Goal: Task Accomplishment & Management: Manage account settings

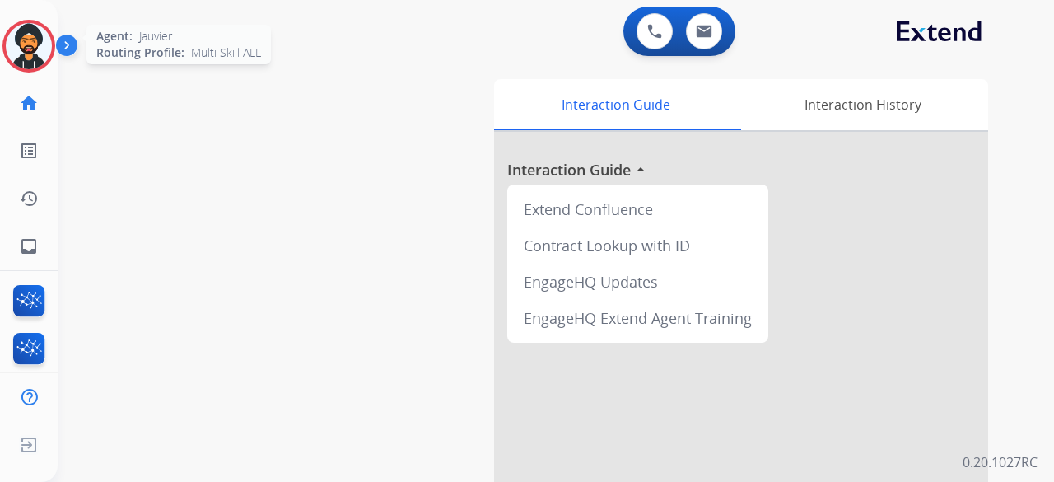
click at [43, 39] on img at bounding box center [29, 46] width 46 height 46
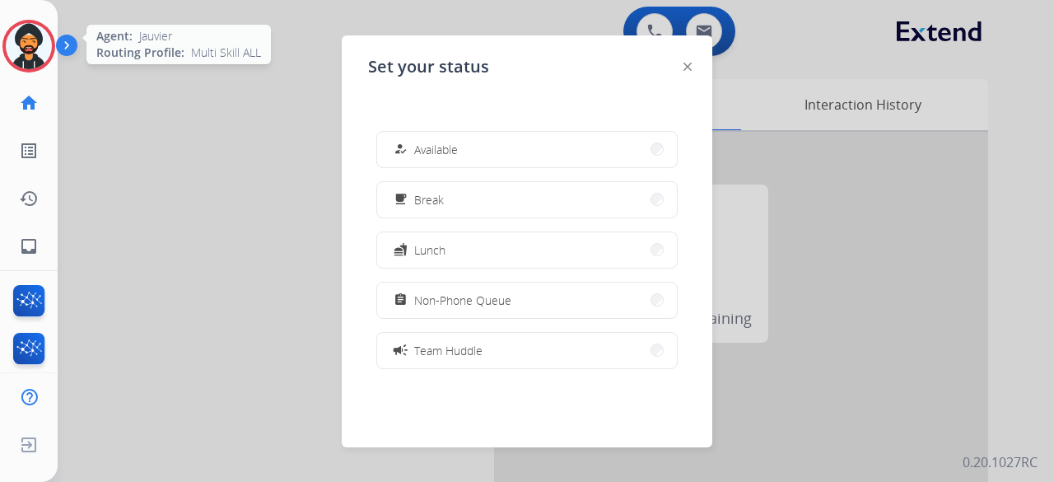
click at [38, 47] on img at bounding box center [29, 46] width 46 height 46
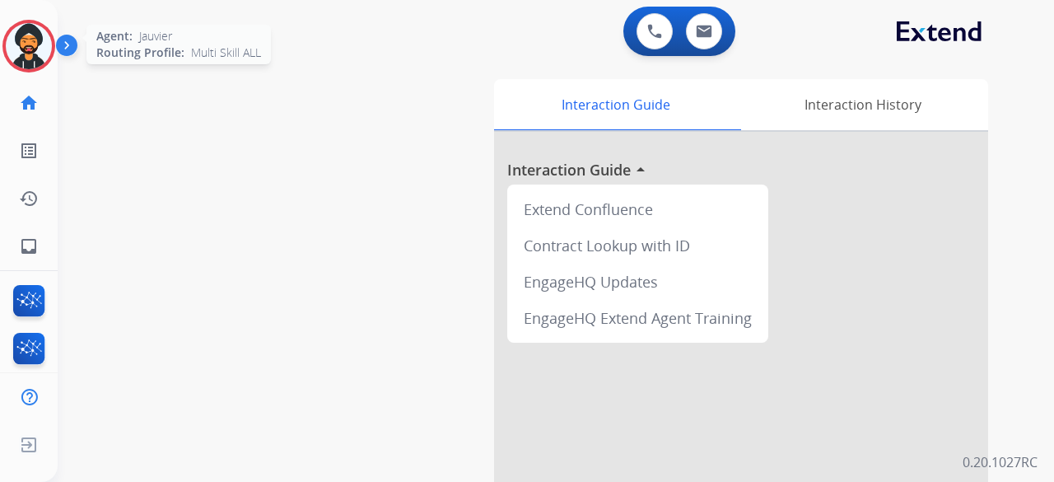
click at [34, 40] on img at bounding box center [29, 46] width 46 height 46
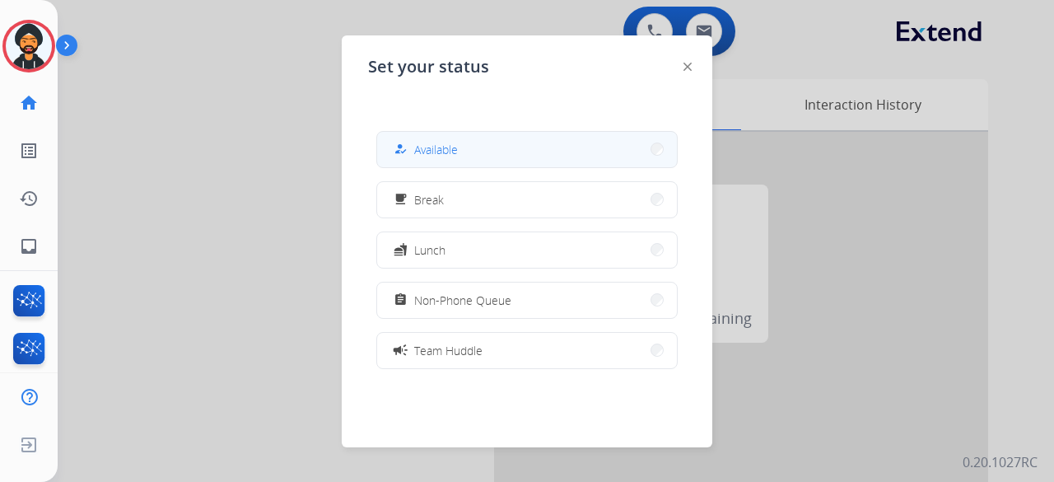
click at [470, 150] on button "how_to_reg Available" at bounding box center [527, 149] width 300 height 35
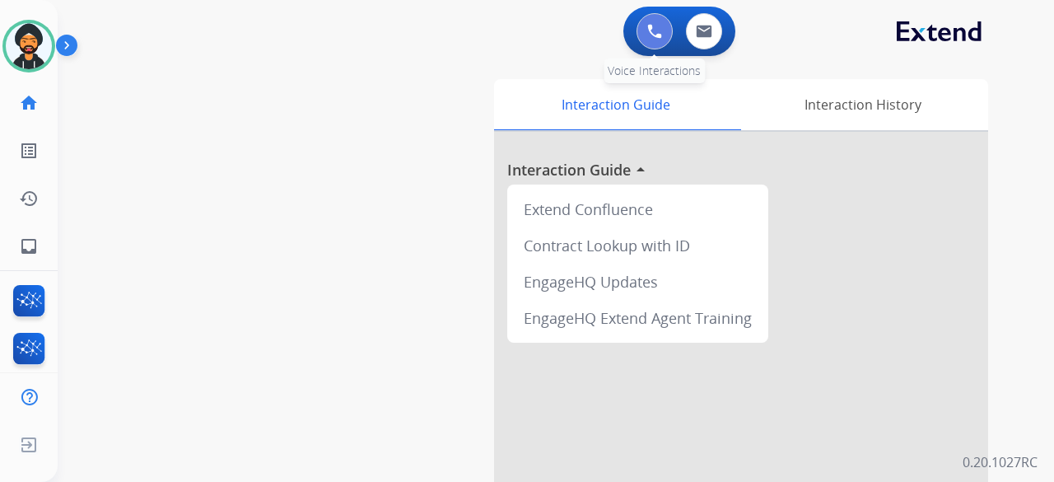
click at [645, 30] on button at bounding box center [655, 31] width 36 height 36
click at [649, 28] on img at bounding box center [655, 31] width 15 height 15
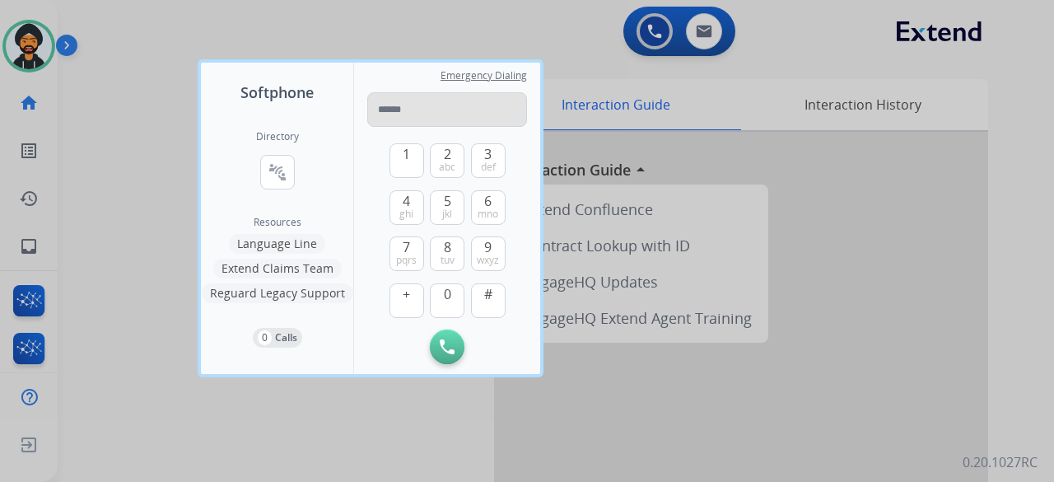
drag, startPoint x: 450, startPoint y: 96, endPoint x: 421, endPoint y: 110, distance: 31.7
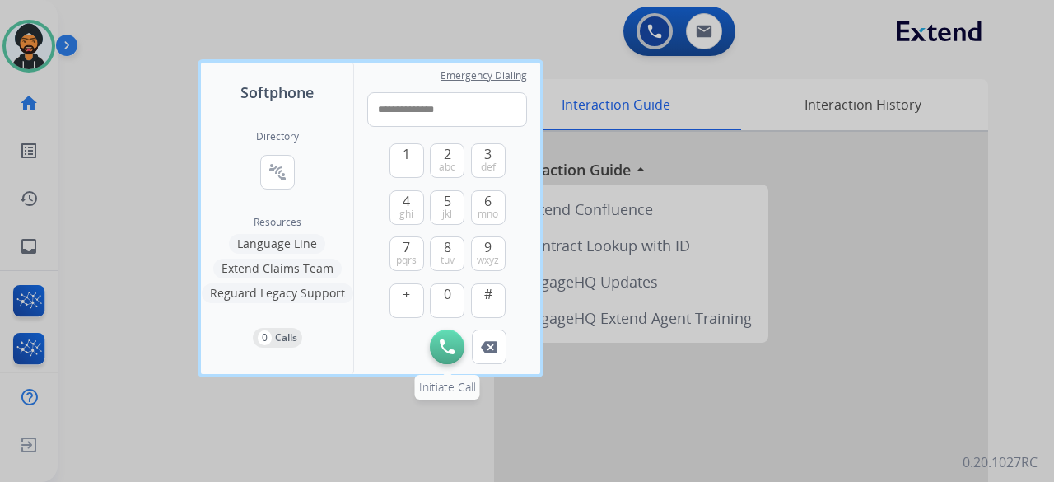
type input "**********"
click at [456, 348] on button "Initiate Call" at bounding box center [447, 347] width 35 height 35
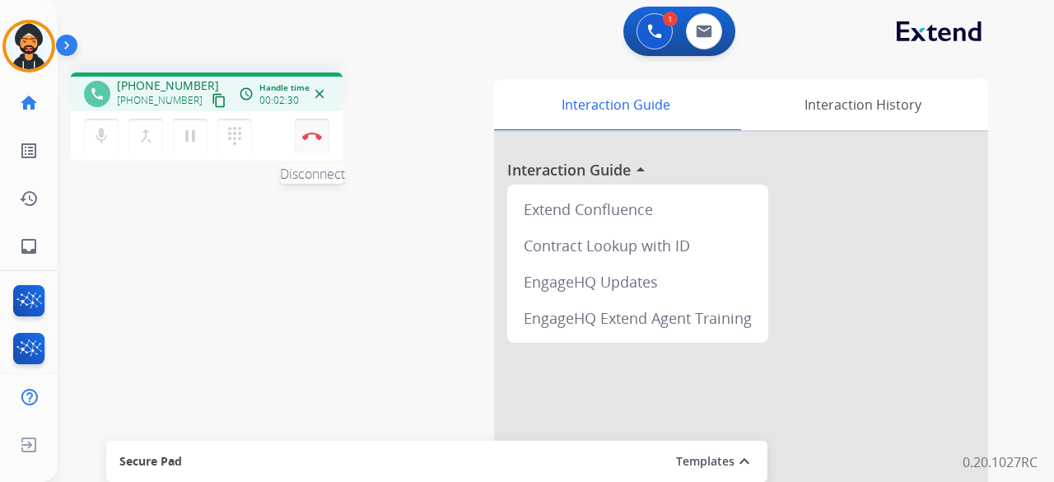
click at [316, 134] on img at bounding box center [312, 136] width 20 height 8
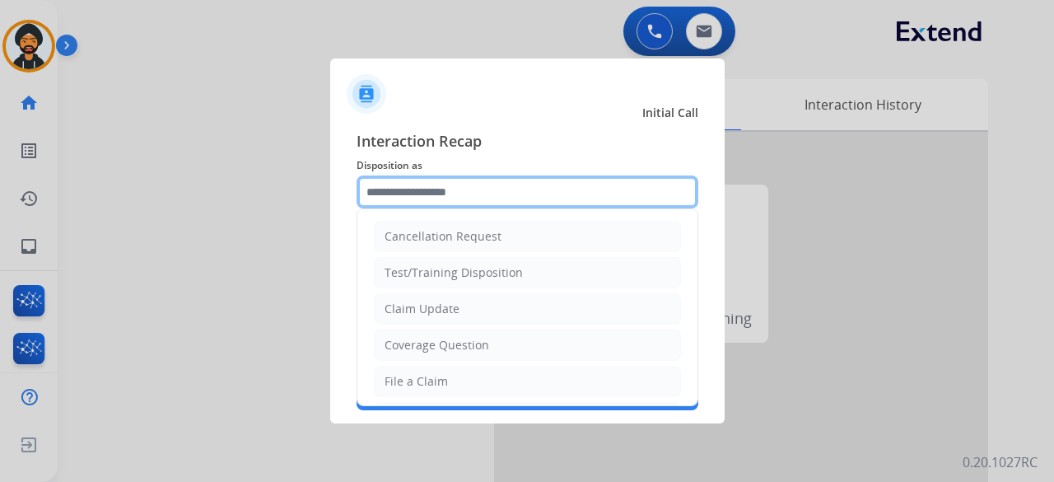
click at [500, 201] on input "text" at bounding box center [528, 191] width 342 height 33
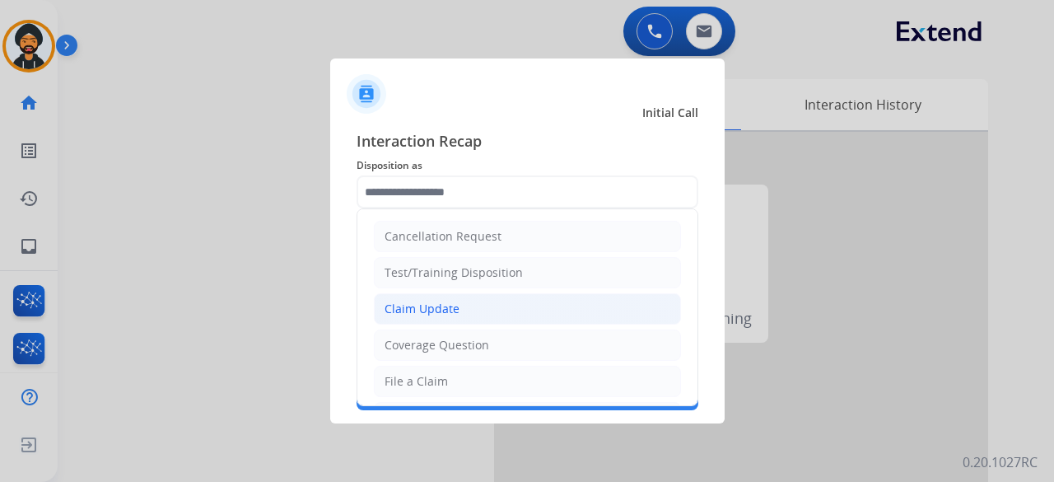
click at [433, 315] on div "Claim Update" at bounding box center [422, 309] width 75 height 16
type input "**********"
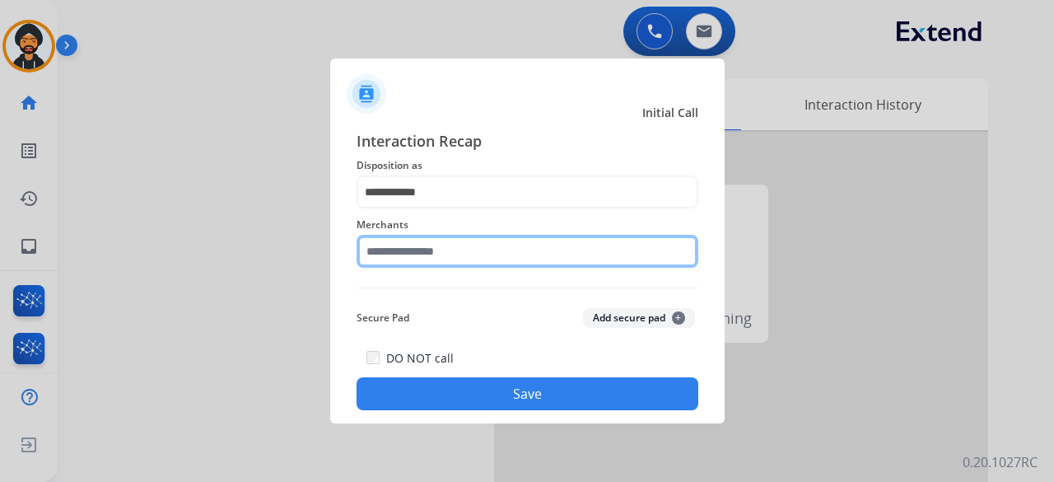
click at [418, 250] on input "text" at bounding box center [528, 251] width 342 height 33
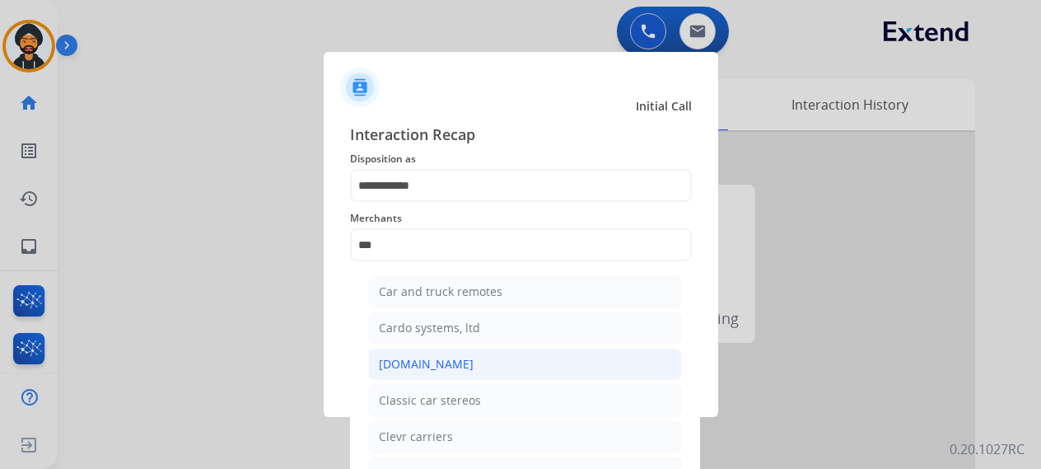
click at [430, 362] on div "[DOMAIN_NAME]" at bounding box center [426, 364] width 95 height 16
type input "**********"
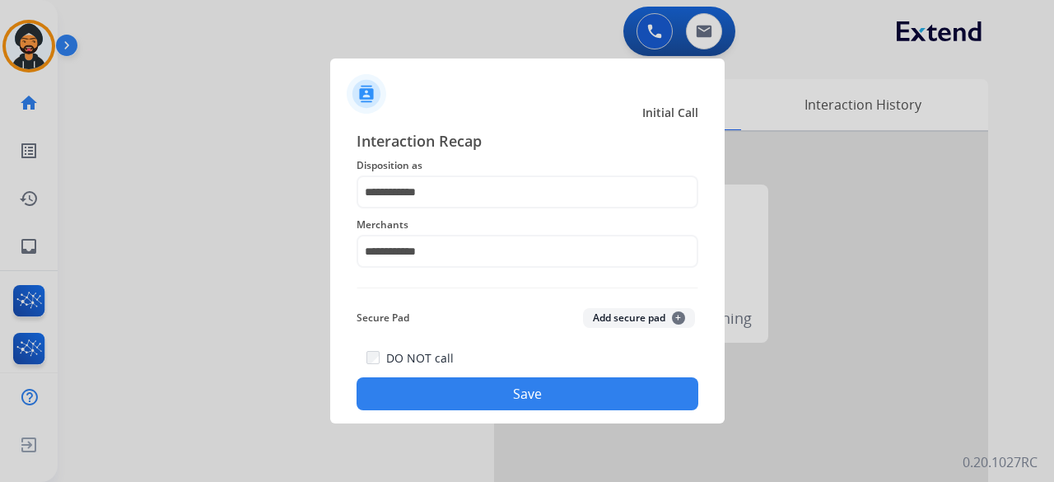
click at [493, 386] on button "Save" at bounding box center [528, 393] width 342 height 33
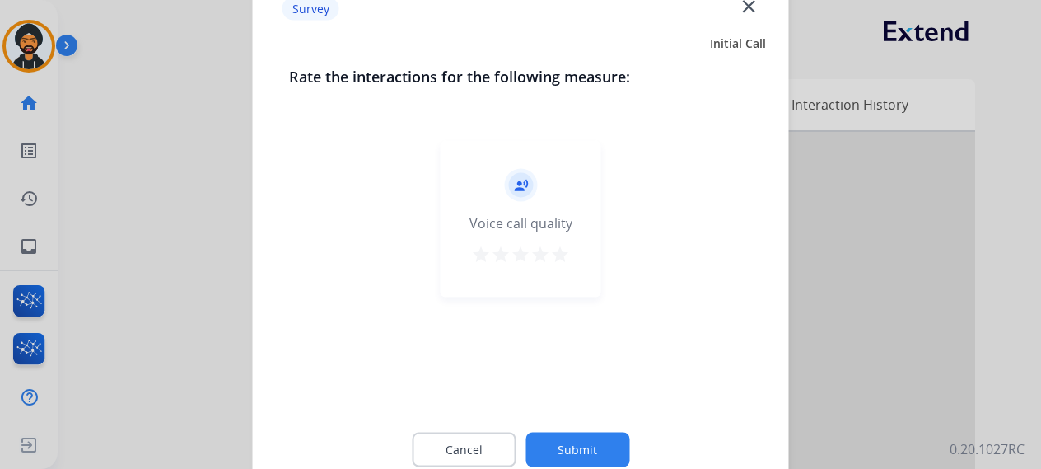
click at [584, 456] on button "Submit" at bounding box center [578, 449] width 104 height 35
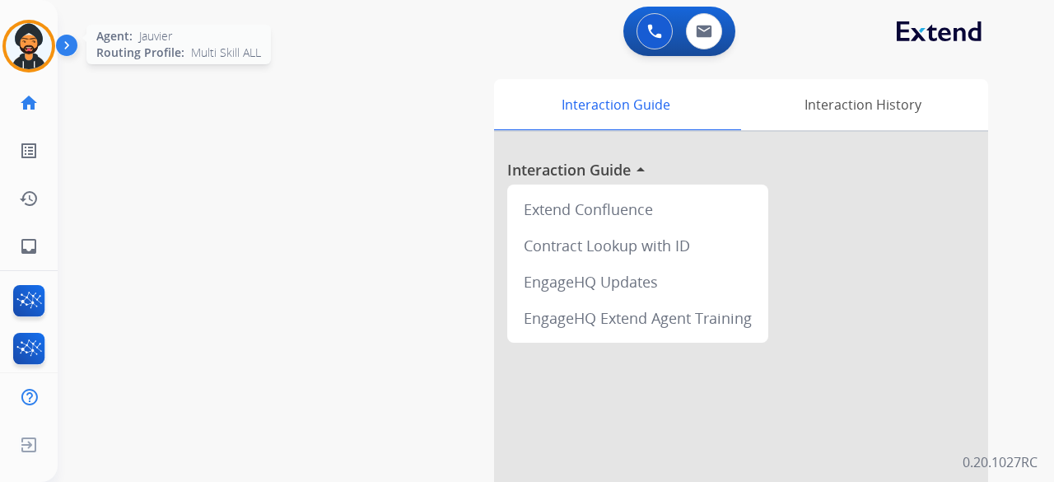
click at [21, 41] on img at bounding box center [29, 46] width 46 height 46
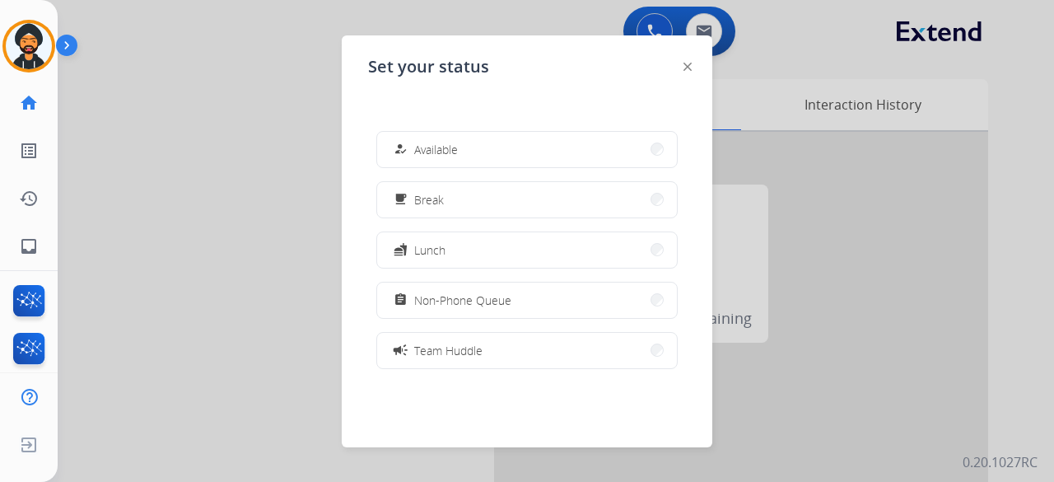
click at [499, 299] on span "Non-Phone Queue" at bounding box center [462, 300] width 97 height 17
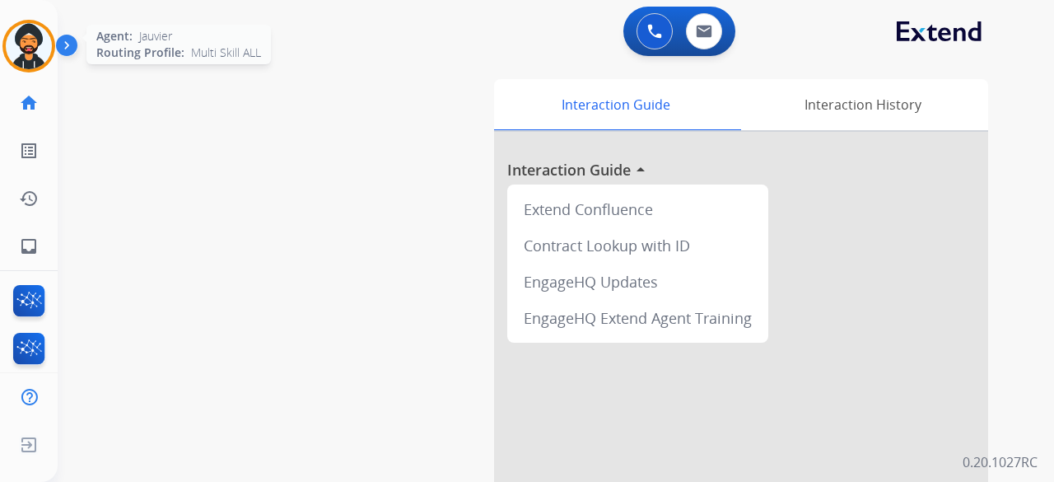
click at [37, 50] on img at bounding box center [29, 46] width 46 height 46
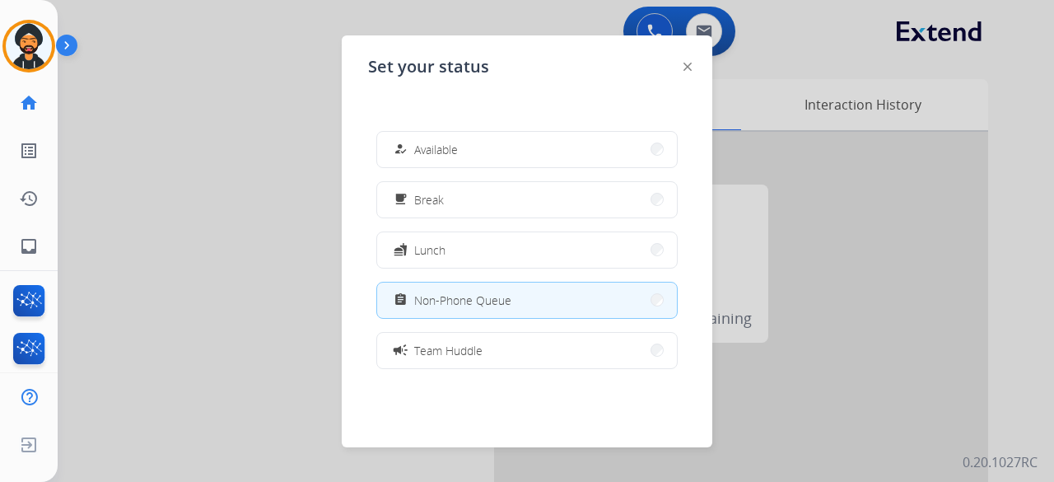
click at [451, 128] on div "how_to_reg Available free_breakfast Break fastfood Lunch assignment Non-Phone Q…" at bounding box center [527, 250] width 318 height 264
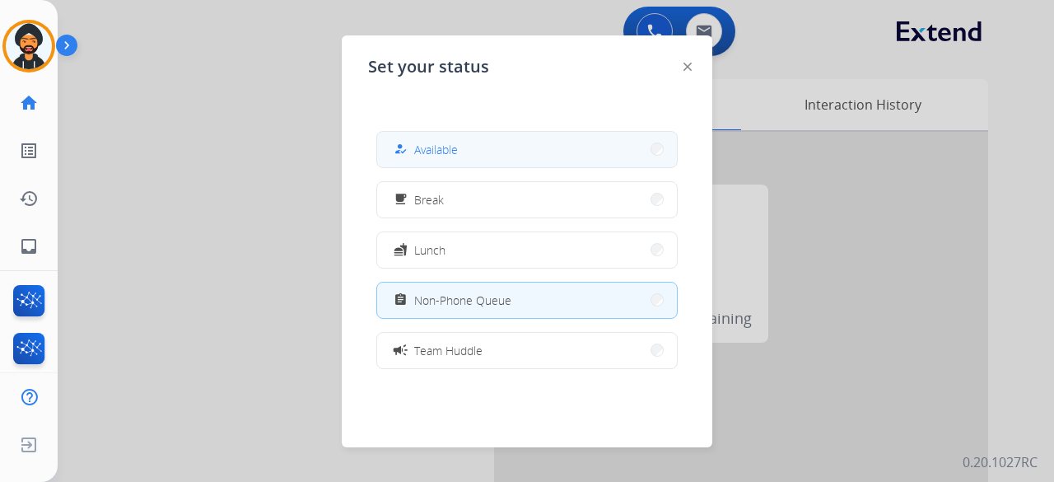
click at [446, 141] on span "Available" at bounding box center [436, 149] width 44 height 17
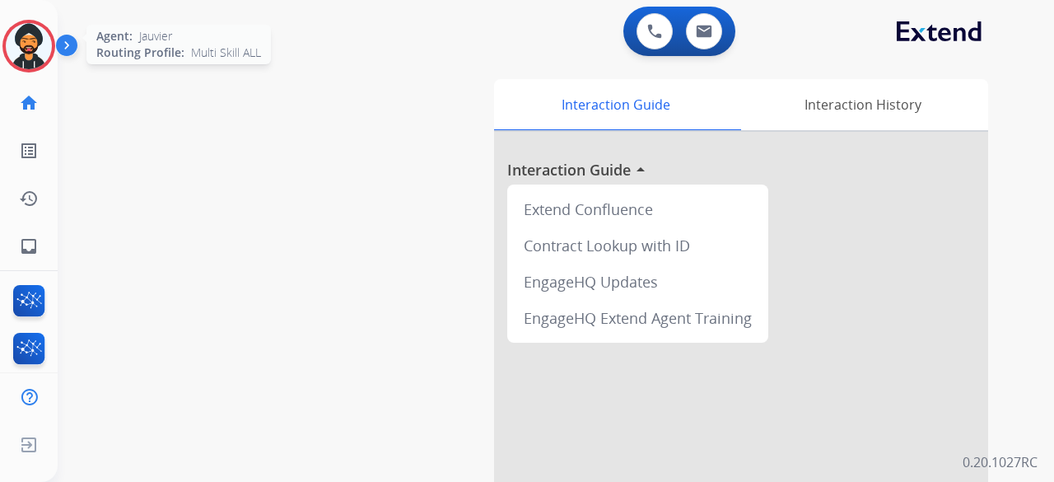
drag, startPoint x: 26, startPoint y: 62, endPoint x: 37, endPoint y: 61, distance: 10.7
click at [26, 62] on img at bounding box center [29, 46] width 46 height 46
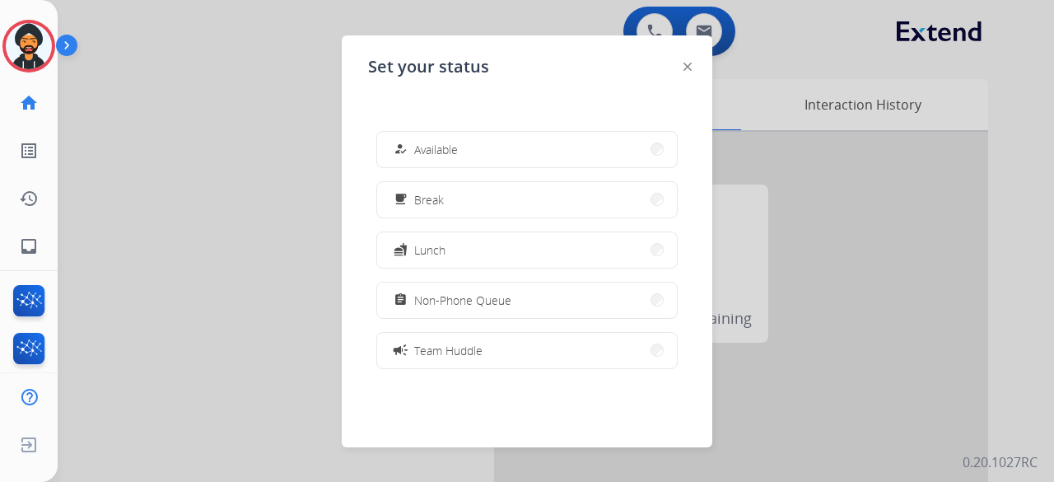
click at [461, 161] on button "how_to_reg Available" at bounding box center [527, 149] width 300 height 35
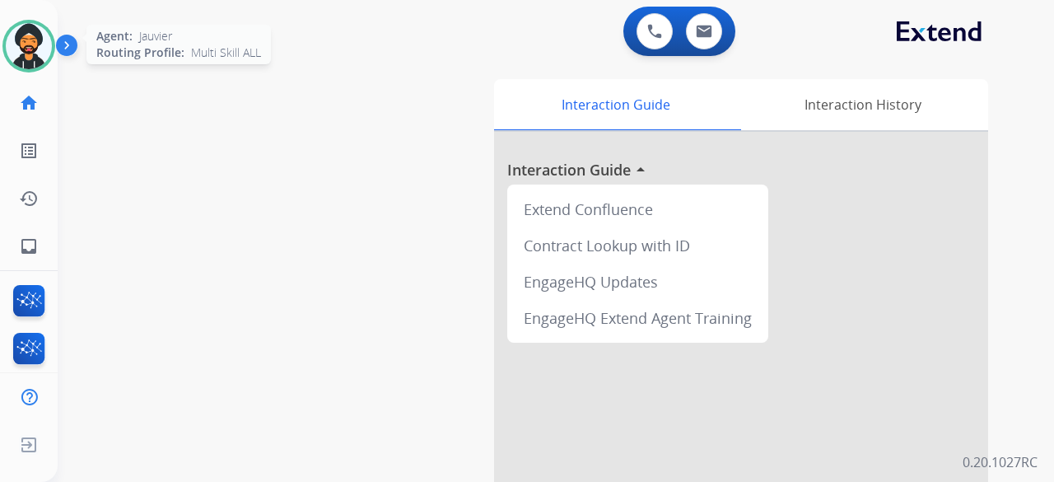
click at [36, 57] on img at bounding box center [29, 46] width 46 height 46
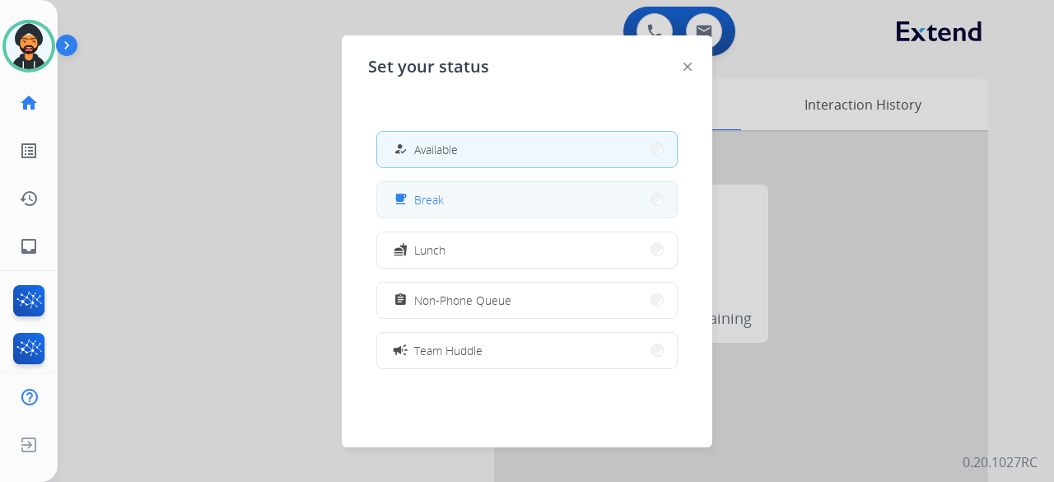
click at [421, 194] on span "Break" at bounding box center [429, 199] width 30 height 17
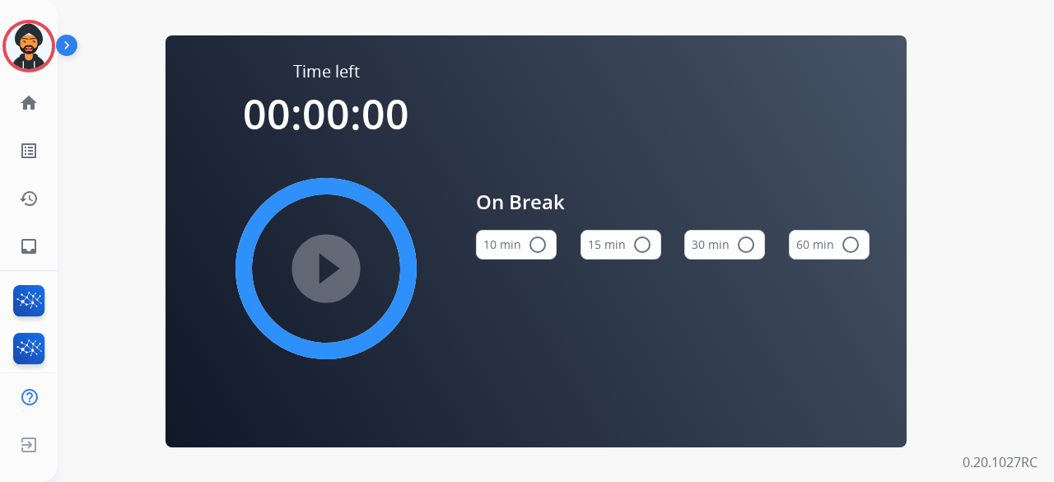
click at [648, 242] on mat-icon "radio_button_unchecked" at bounding box center [643, 245] width 20 height 20
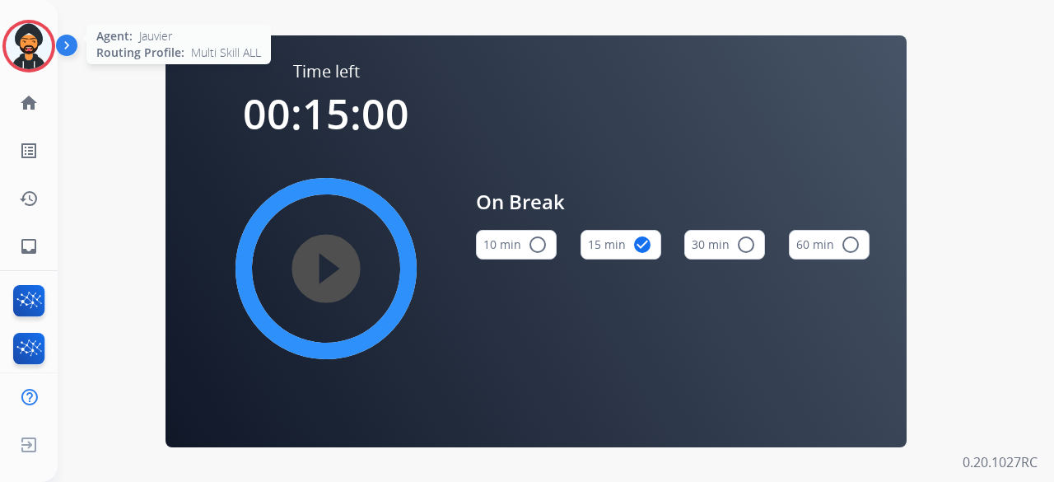
click at [53, 52] on div at bounding box center [28, 46] width 53 height 53
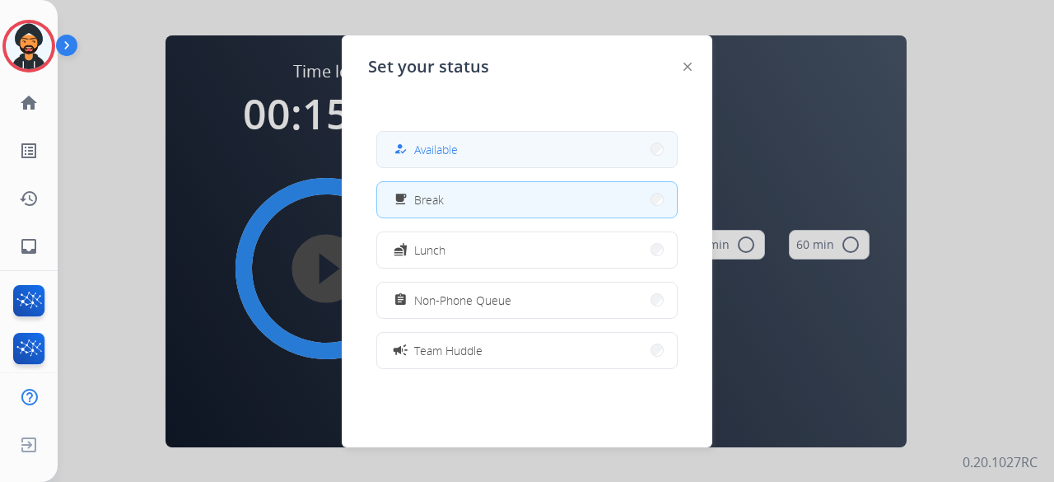
click at [404, 142] on div "how_to_reg" at bounding box center [402, 149] width 24 height 20
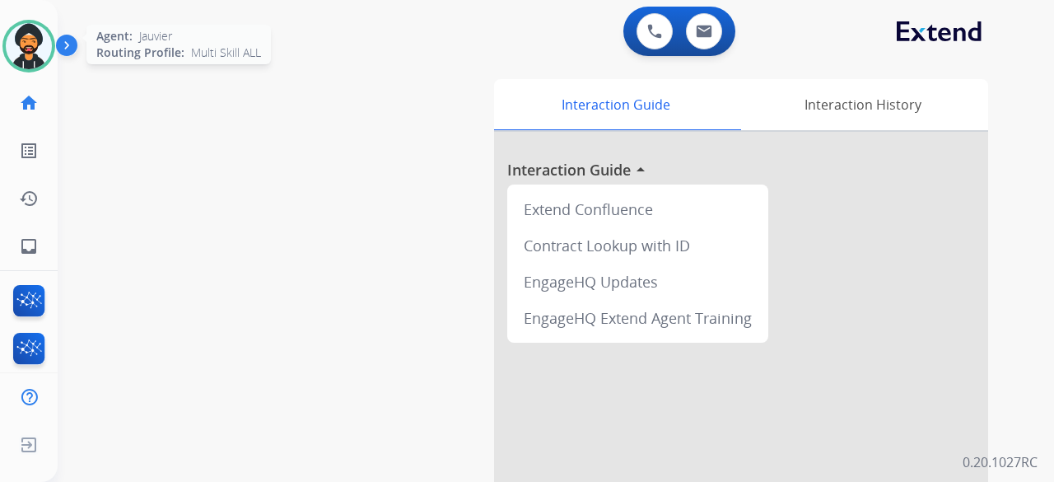
click at [23, 42] on img at bounding box center [29, 46] width 46 height 46
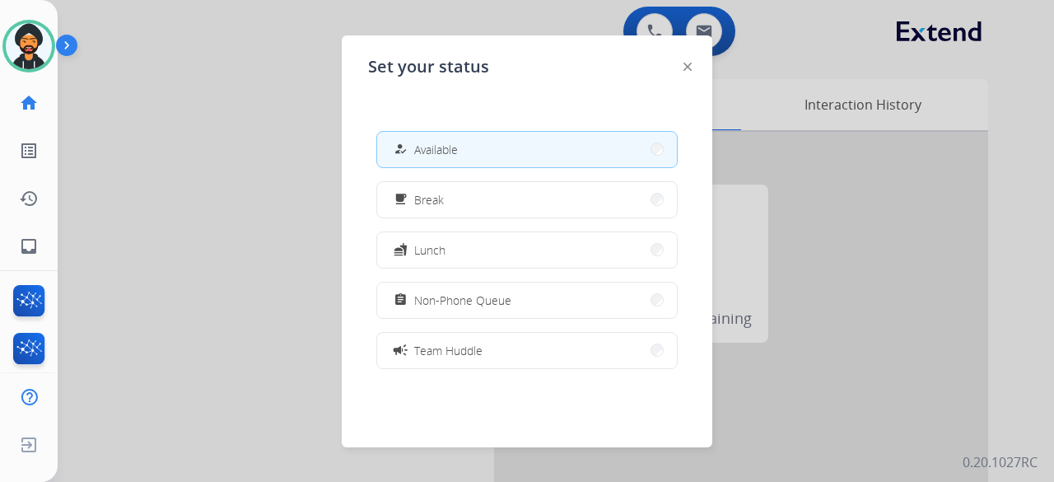
click at [807, 74] on div at bounding box center [527, 241] width 1054 height 482
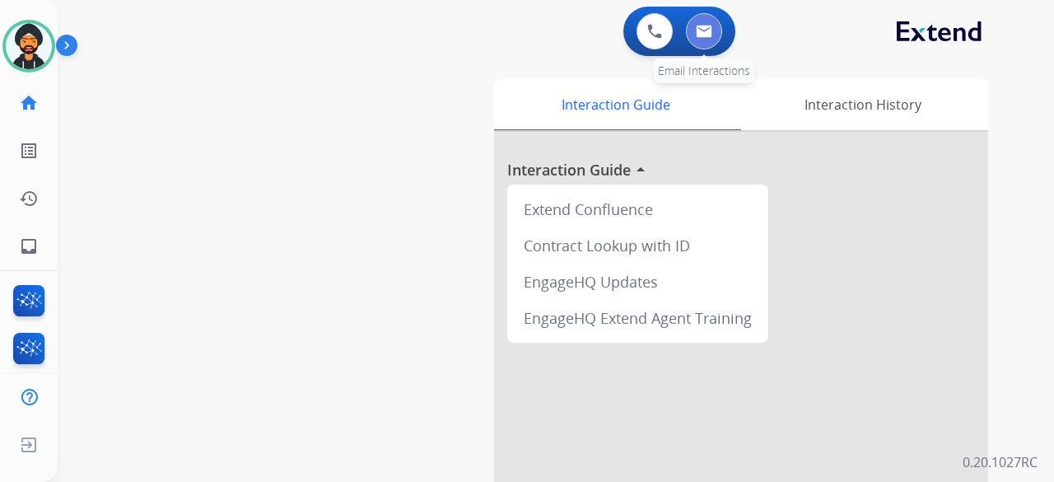
click at [695, 30] on button at bounding box center [704, 31] width 36 height 36
select select "**********"
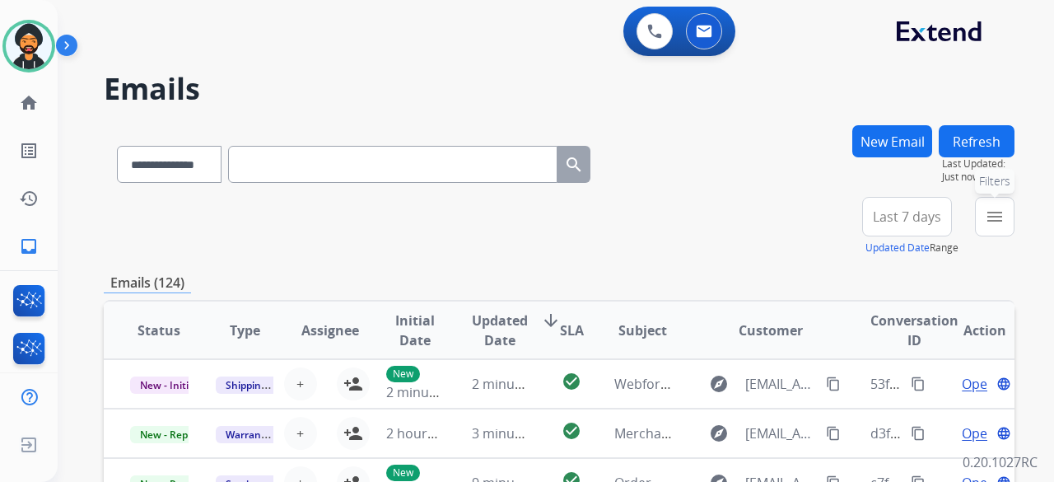
click at [998, 209] on mat-icon "menu" at bounding box center [995, 217] width 20 height 20
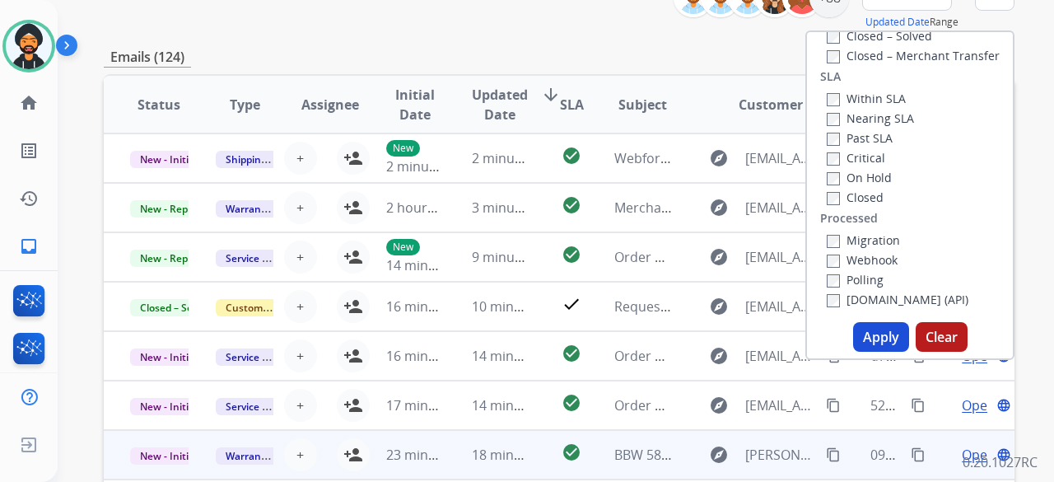
scroll to position [330, 0]
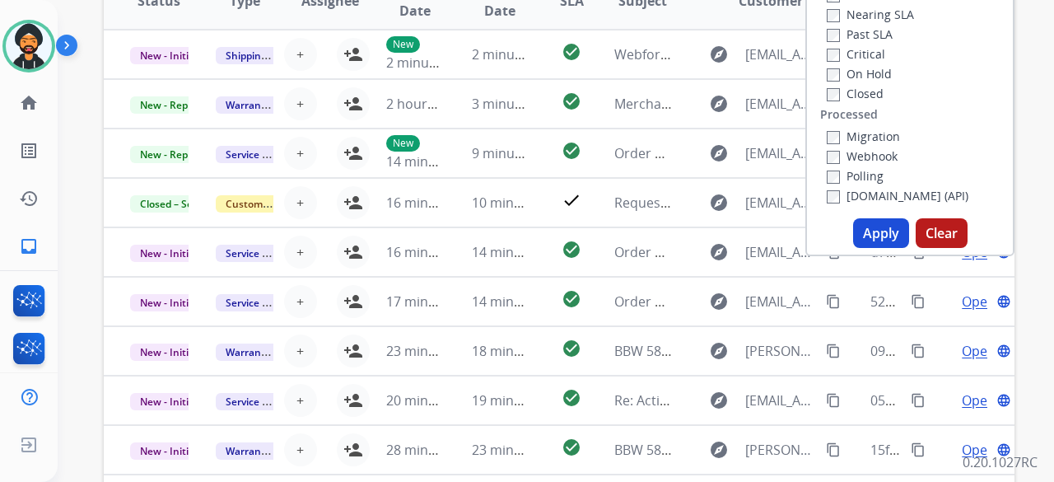
click at [877, 223] on button "Apply" at bounding box center [881, 233] width 56 height 30
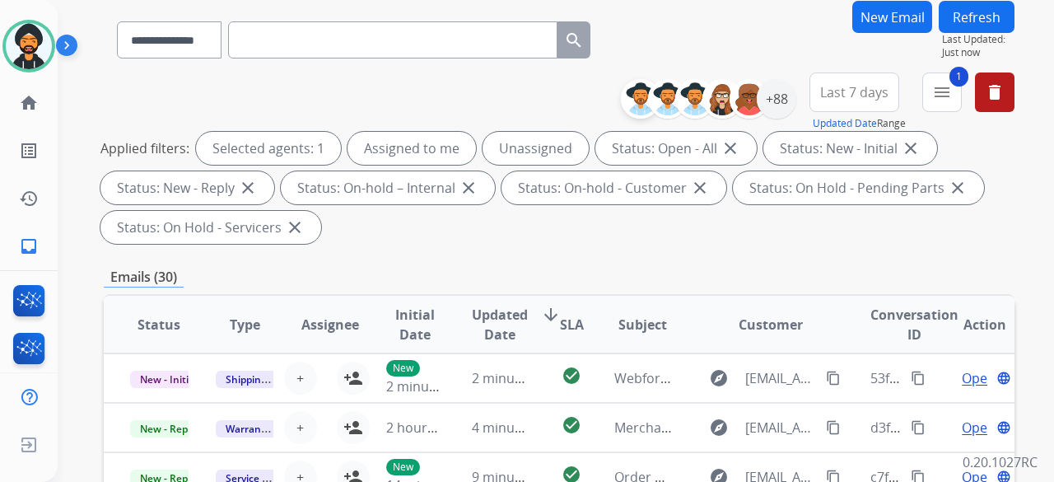
scroll to position [0, 0]
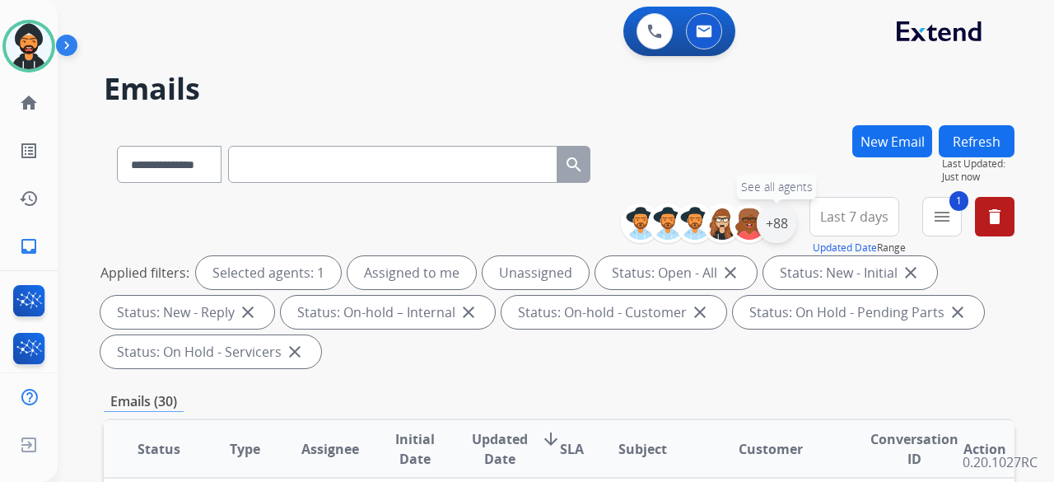
click at [774, 218] on div "+88" at bounding box center [777, 223] width 40 height 40
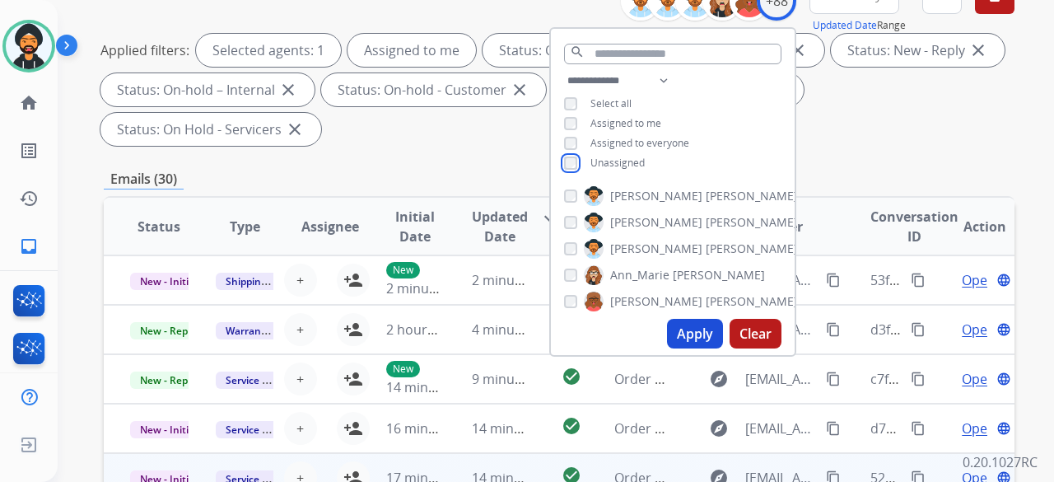
scroll to position [330, 0]
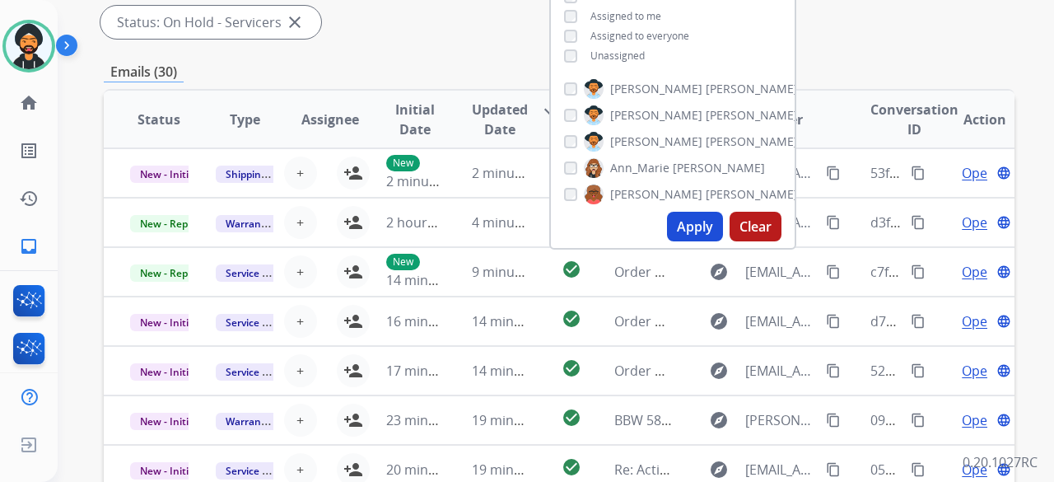
click at [674, 224] on button "Apply" at bounding box center [695, 227] width 56 height 30
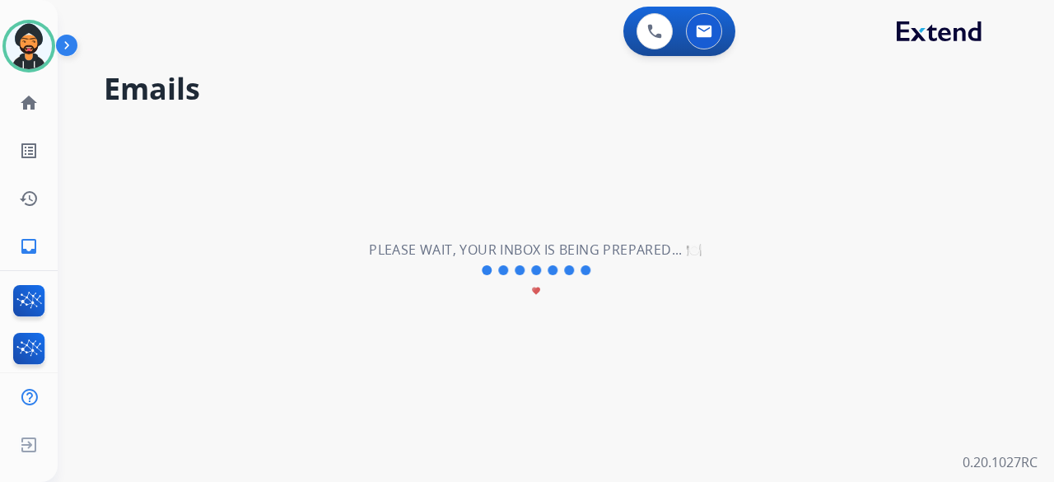
scroll to position [0, 0]
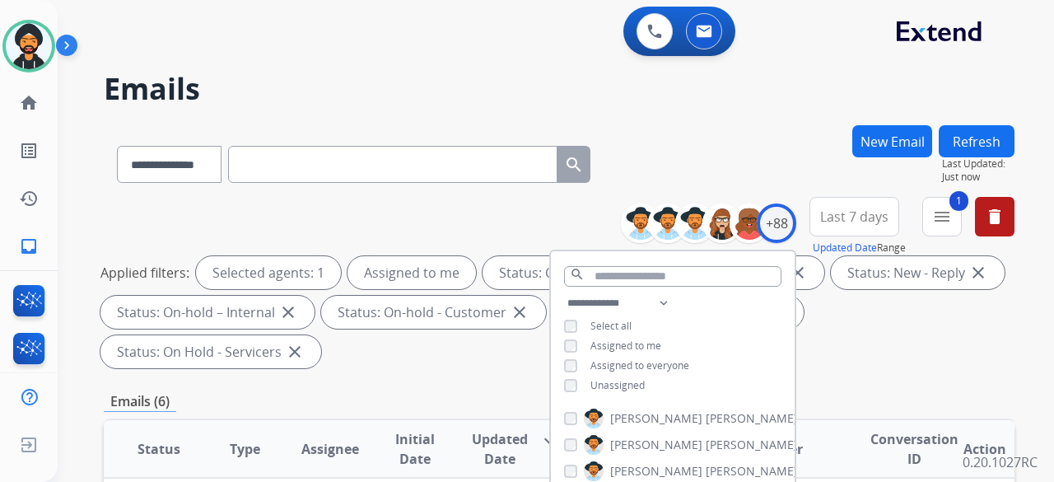
click at [384, 128] on div "**********" at bounding box center [559, 161] width 911 height 72
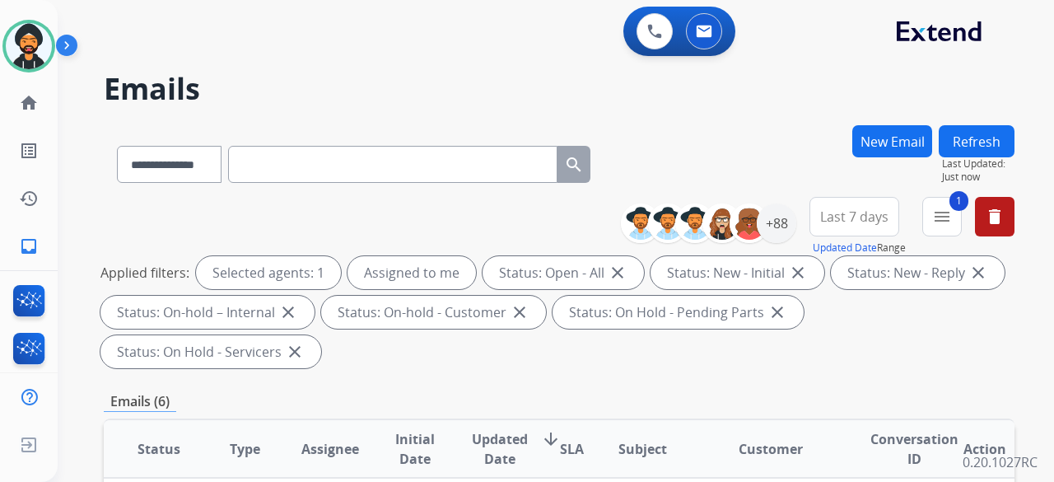
scroll to position [330, 0]
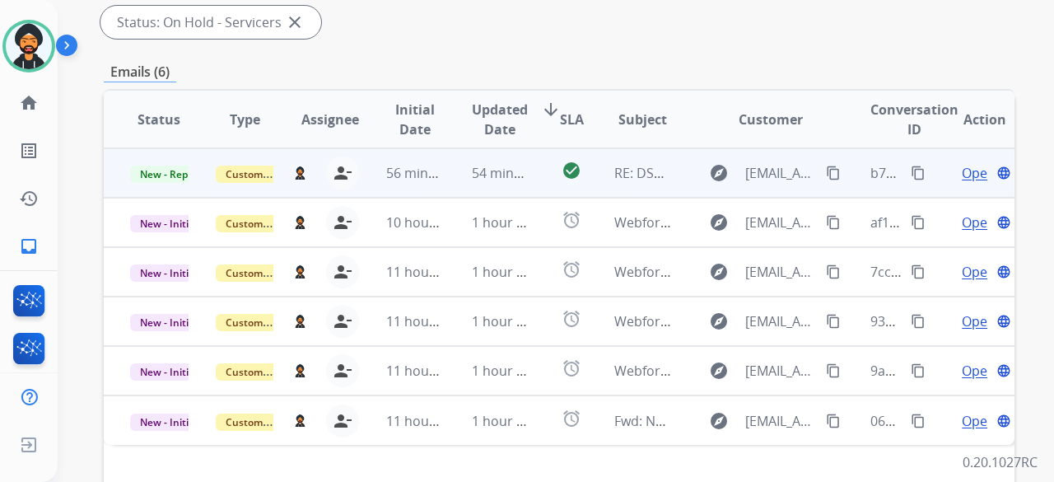
click at [967, 172] on span "Open" at bounding box center [979, 173] width 34 height 20
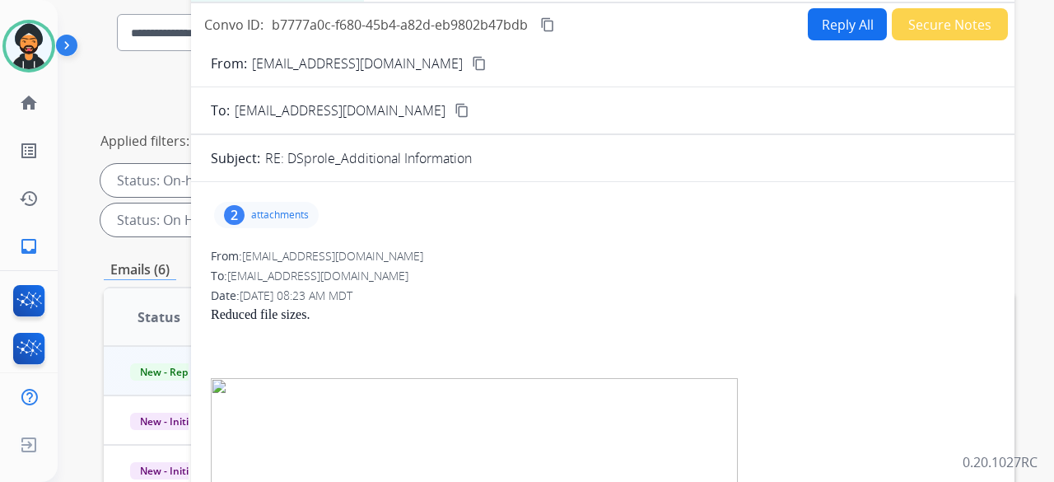
scroll to position [82, 0]
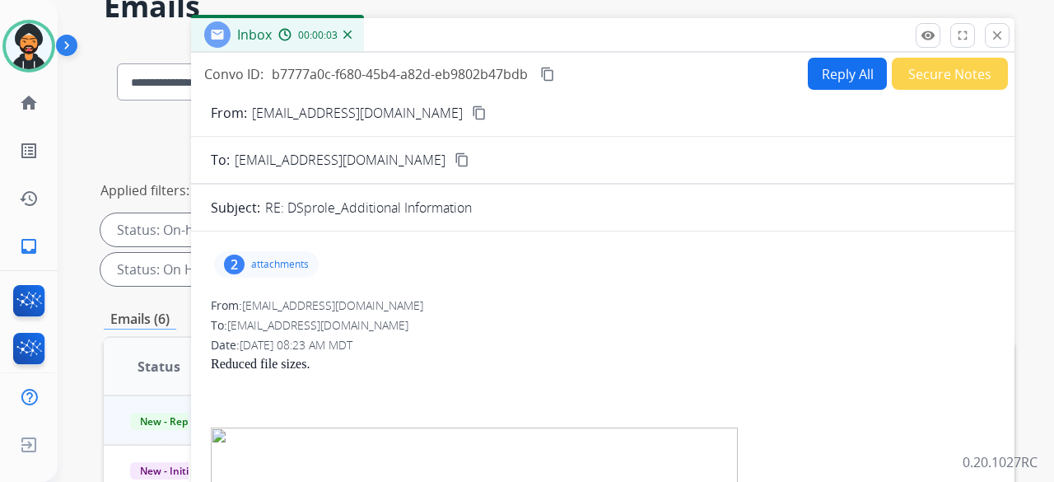
click at [291, 259] on p "attachments" at bounding box center [280, 264] width 58 height 13
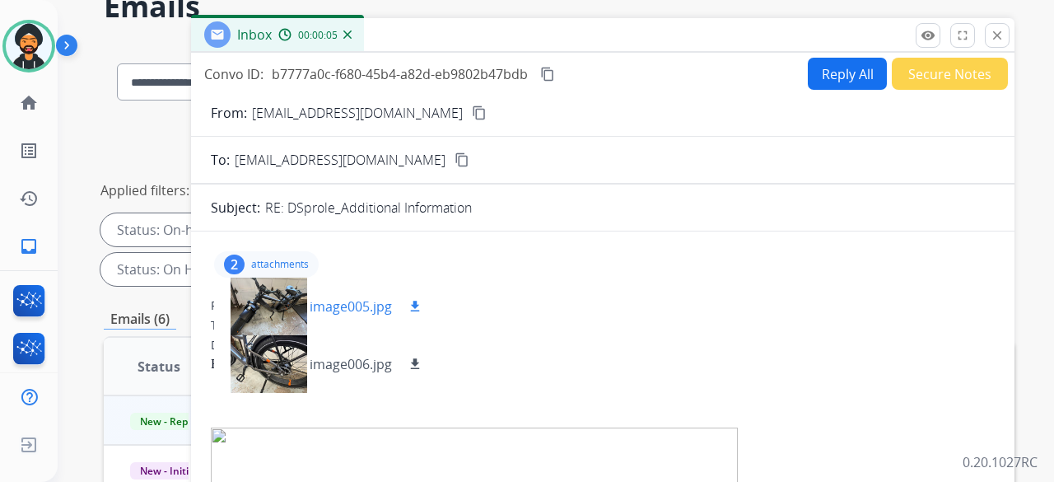
click at [362, 301] on p "image005.jpg" at bounding box center [351, 307] width 82 height 20
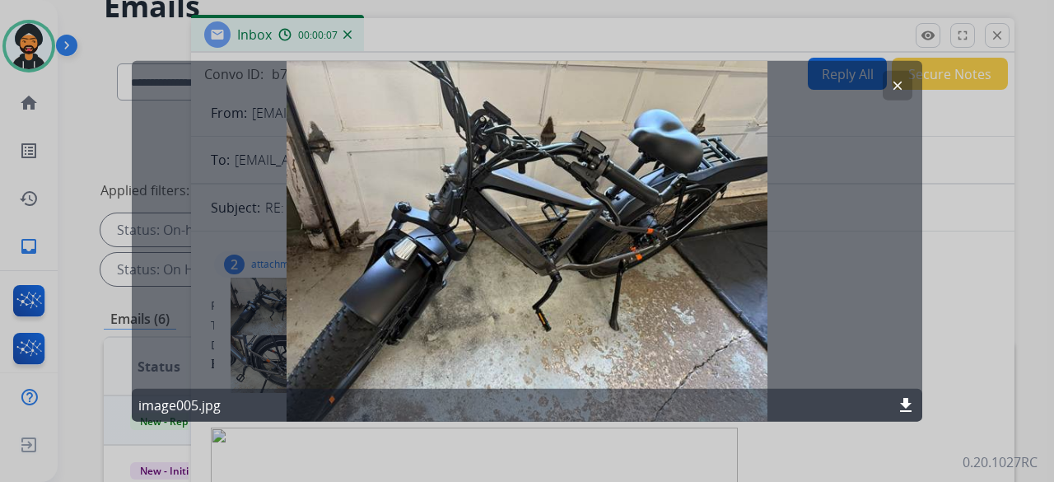
click at [896, 80] on mat-icon "clear" at bounding box center [898, 84] width 15 height 15
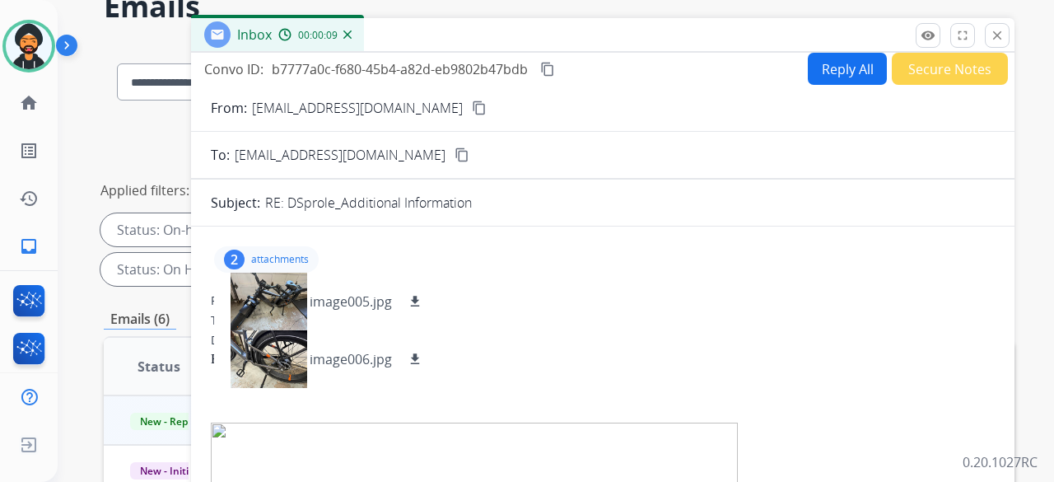
scroll to position [0, 0]
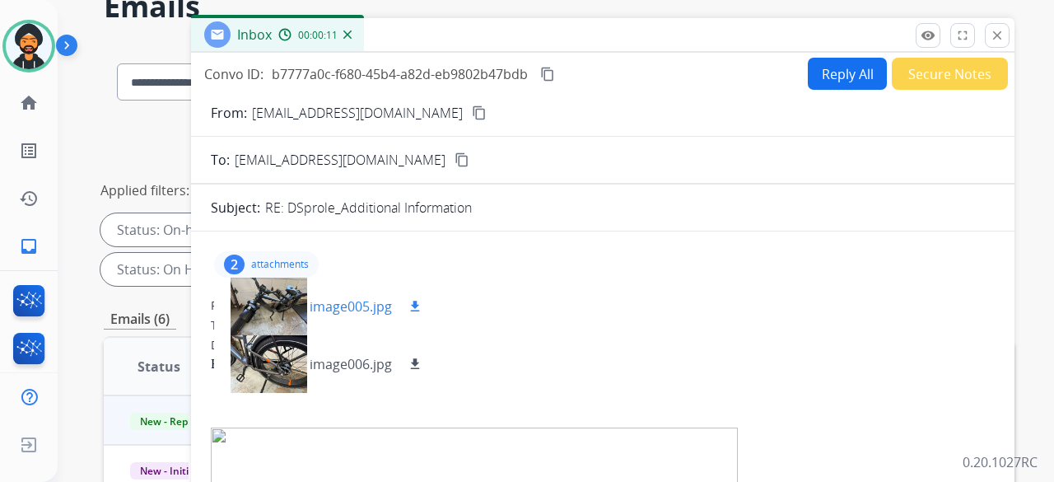
click at [416, 301] on mat-icon "download" at bounding box center [415, 306] width 15 height 15
click at [418, 362] on mat-icon "download" at bounding box center [415, 364] width 15 height 15
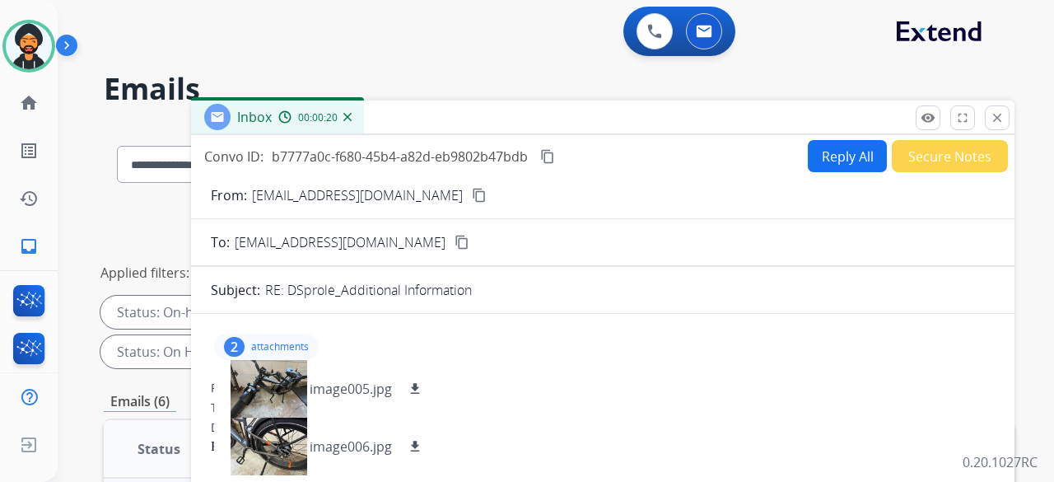
click at [472, 194] on mat-icon "content_copy" at bounding box center [479, 195] width 15 height 15
click at [418, 384] on mat-icon "download" at bounding box center [415, 388] width 15 height 15
click at [1045, 350] on div "**********" at bounding box center [556, 241] width 997 height 482
drag, startPoint x: 425, startPoint y: 194, endPoint x: 389, endPoint y: 182, distance: 38.3
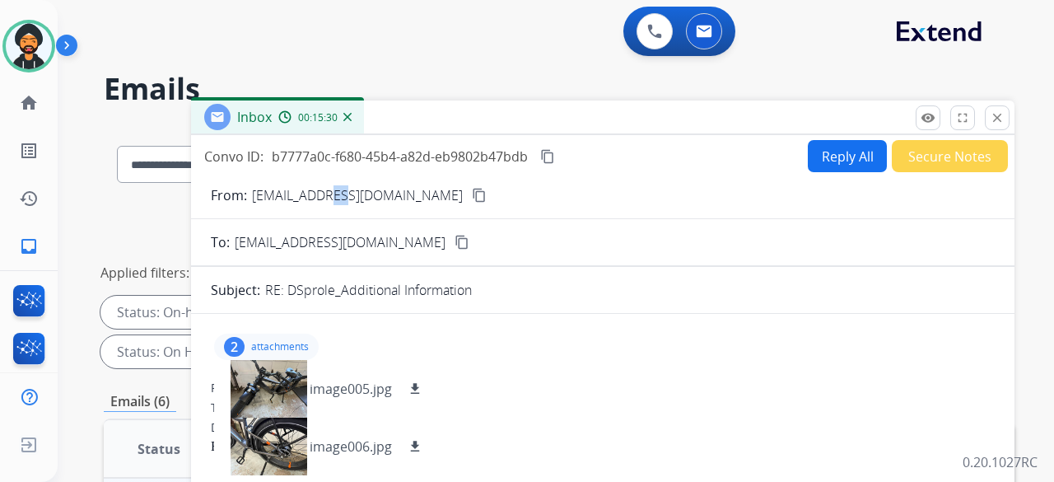
click at [33, 47] on img at bounding box center [29, 46] width 46 height 46
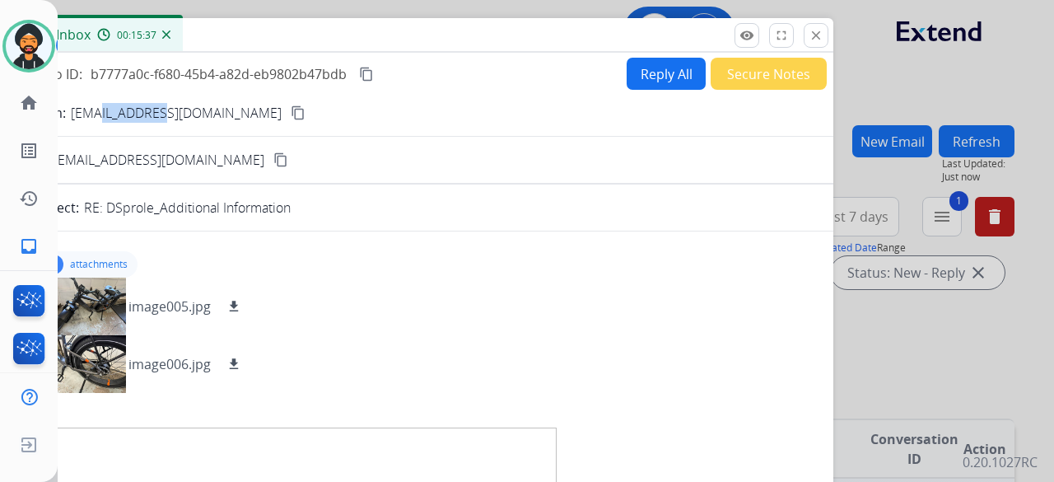
drag, startPoint x: 516, startPoint y: 252, endPoint x: 180, endPoint y: 12, distance: 413.3
click at [130, 29] on span "00:15:37" at bounding box center [137, 35] width 40 height 13
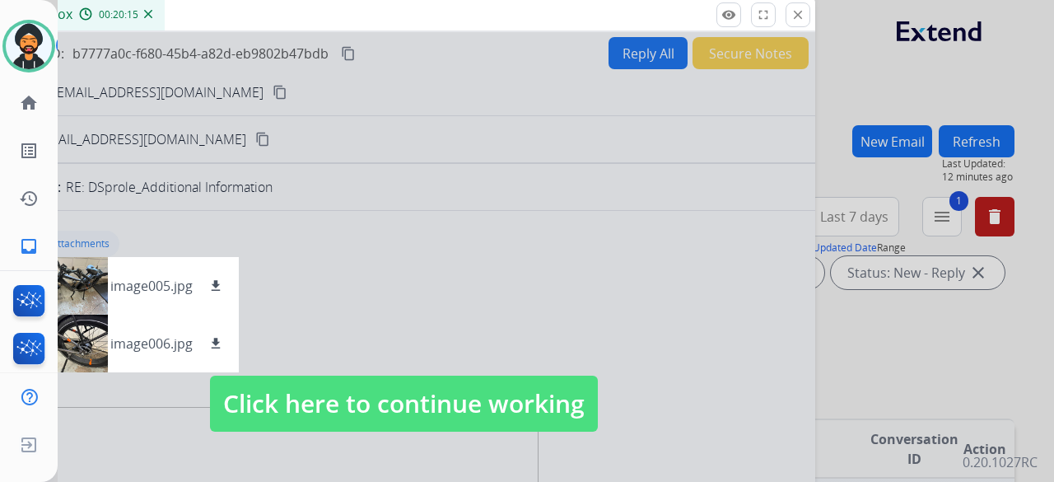
click at [454, 388] on span "Click here to continue working" at bounding box center [404, 404] width 388 height 56
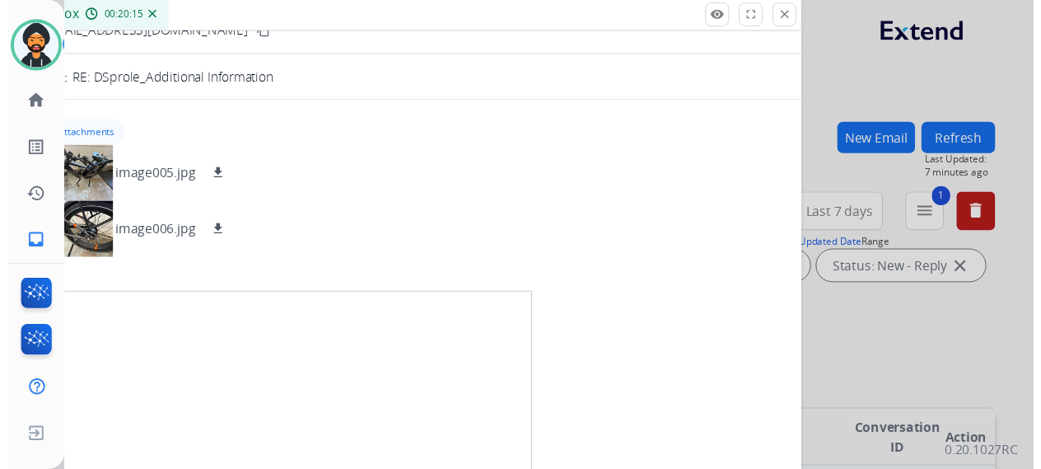
scroll to position [82, 0]
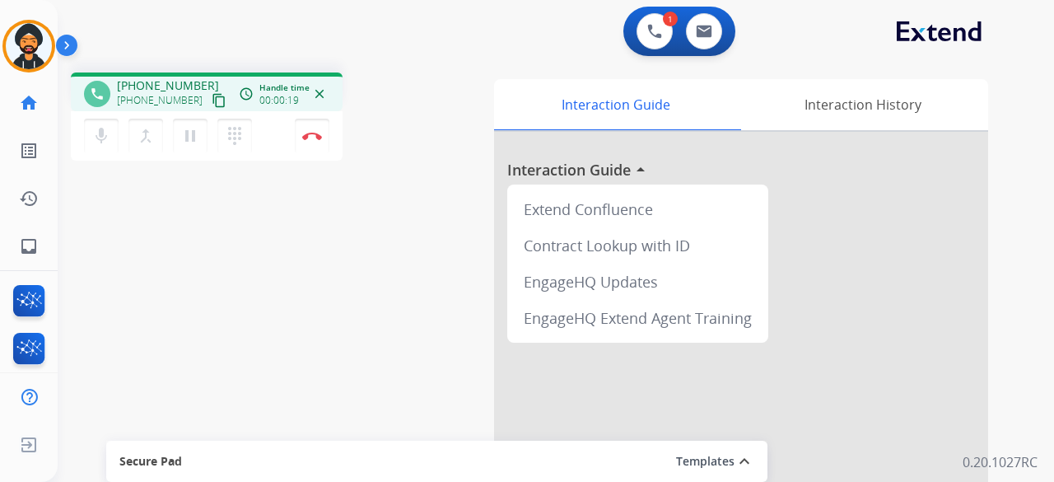
drag, startPoint x: 207, startPoint y: 96, endPoint x: 196, endPoint y: 110, distance: 17.6
click at [212, 95] on mat-icon "content_copy" at bounding box center [219, 100] width 15 height 15
click at [312, 136] on img at bounding box center [312, 136] width 20 height 8
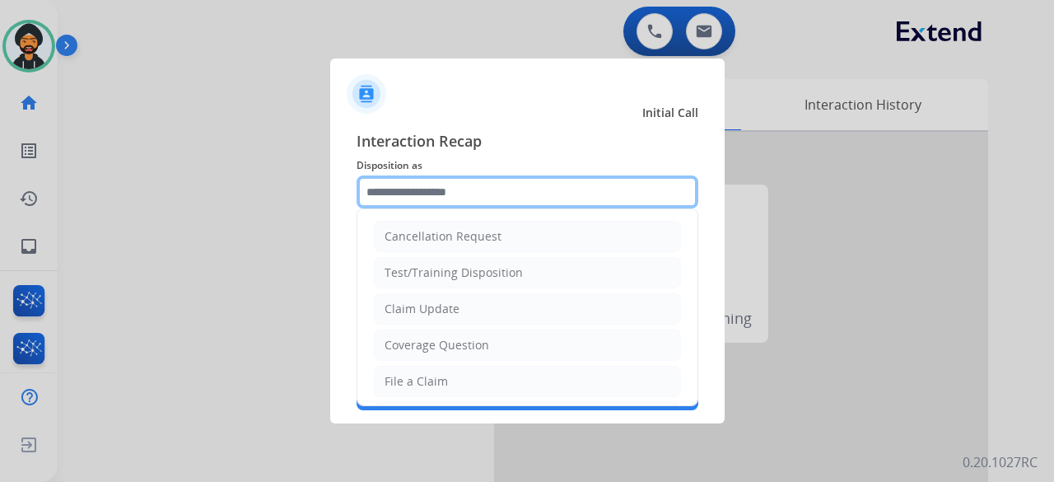
click at [452, 190] on input "text" at bounding box center [528, 191] width 342 height 33
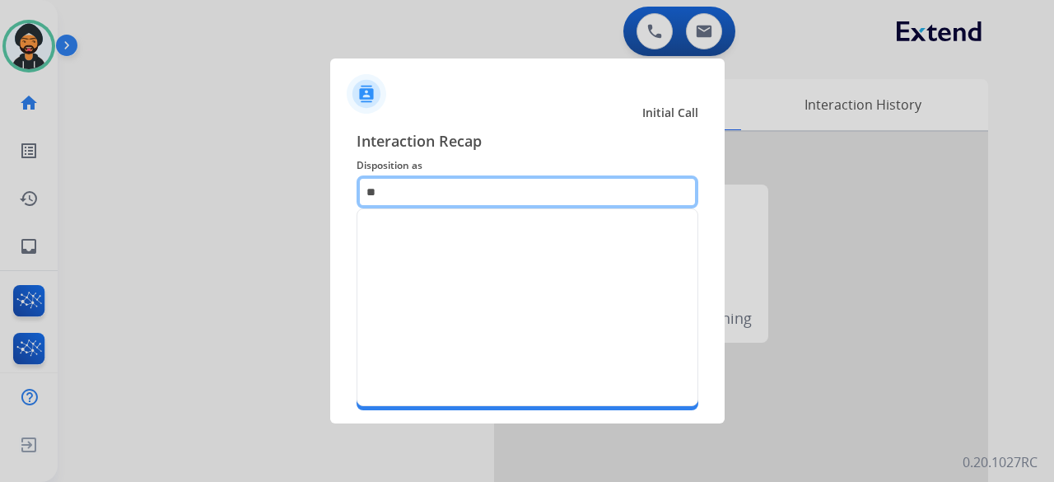
type input "*"
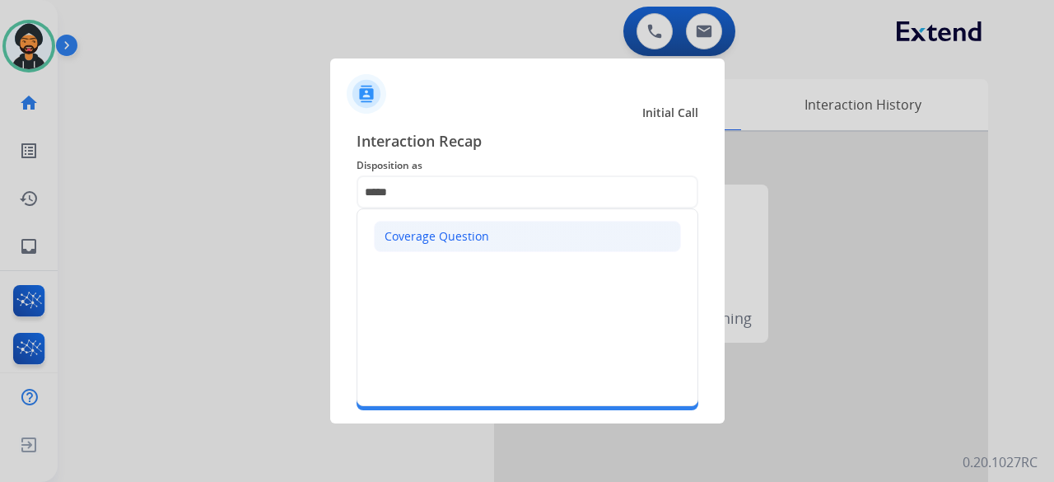
click at [435, 233] on div "Coverage Question" at bounding box center [437, 236] width 105 height 16
type input "**********"
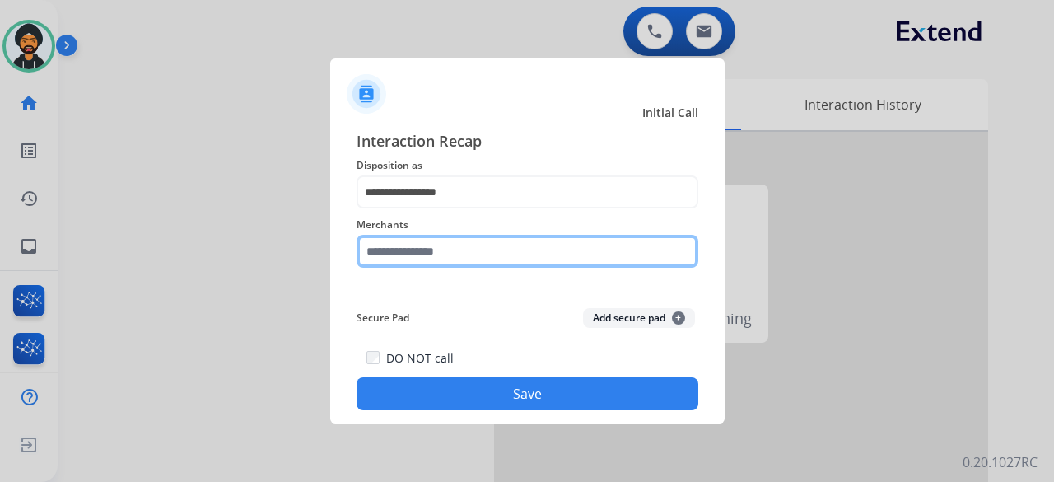
click at [469, 251] on input "text" at bounding box center [528, 251] width 342 height 33
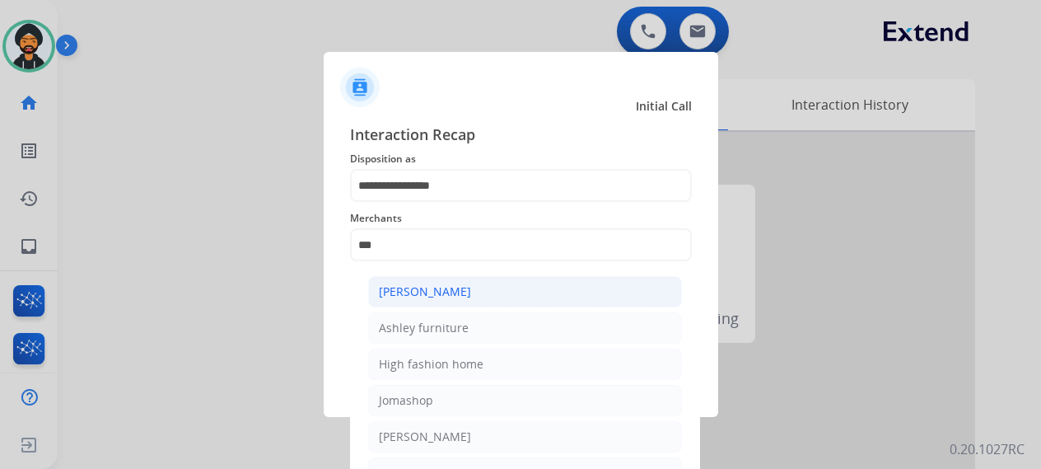
click at [499, 283] on li "[PERSON_NAME]" at bounding box center [525, 291] width 314 height 31
type input "**********"
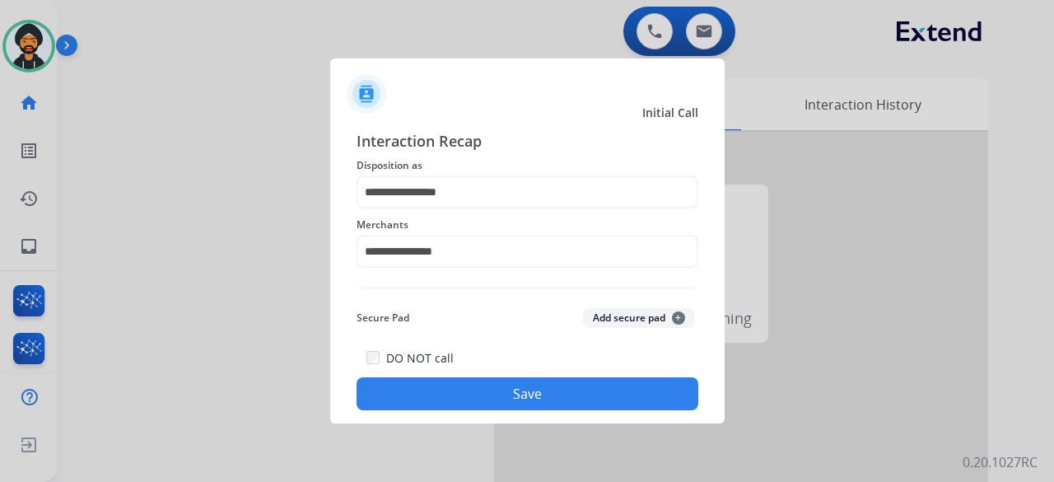
click at [493, 400] on button "Save" at bounding box center [528, 393] width 342 height 33
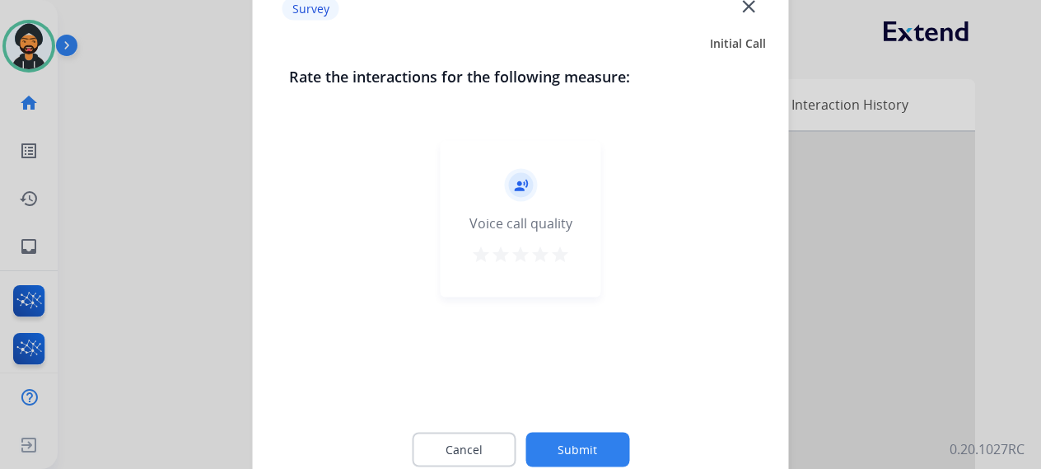
click at [585, 437] on button "Submit" at bounding box center [578, 449] width 104 height 35
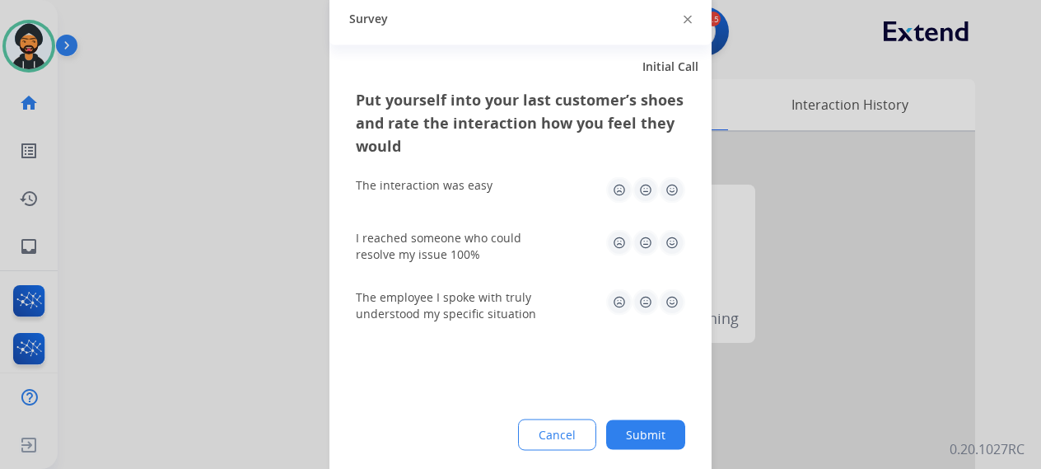
click at [636, 437] on button "Submit" at bounding box center [645, 434] width 79 height 30
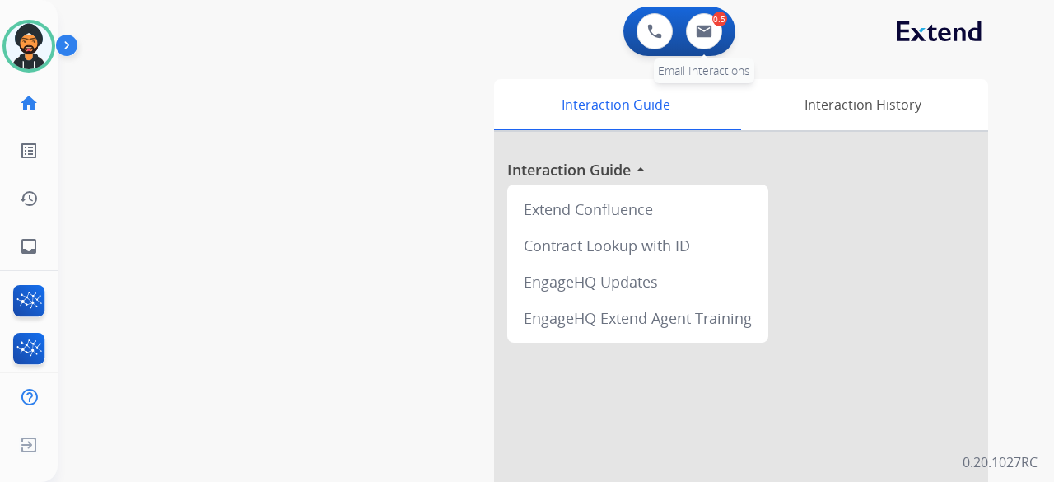
click at [725, 29] on div "0.5 Email Interactions" at bounding box center [704, 31] width 49 height 36
click at [710, 30] on img at bounding box center [704, 31] width 16 height 13
select select "**********"
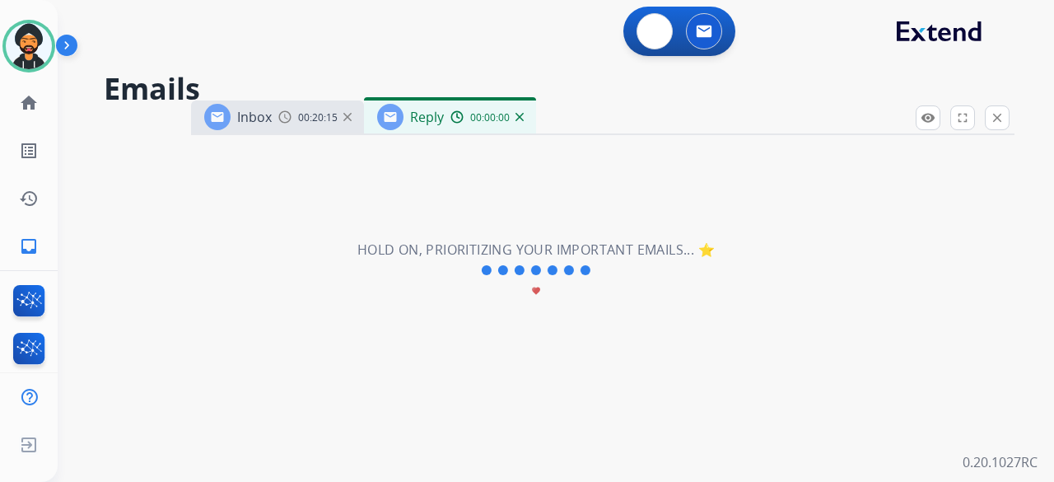
select select "**********"
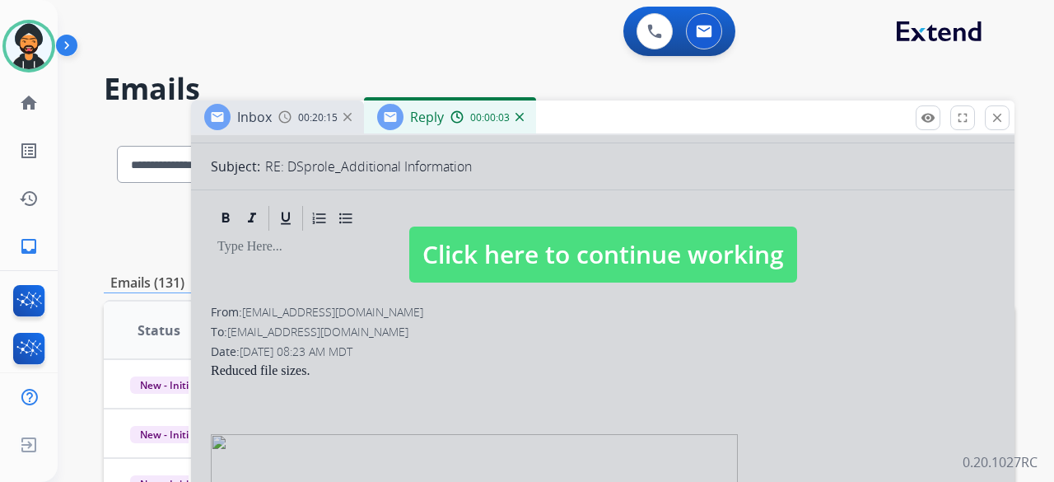
scroll to position [82, 0]
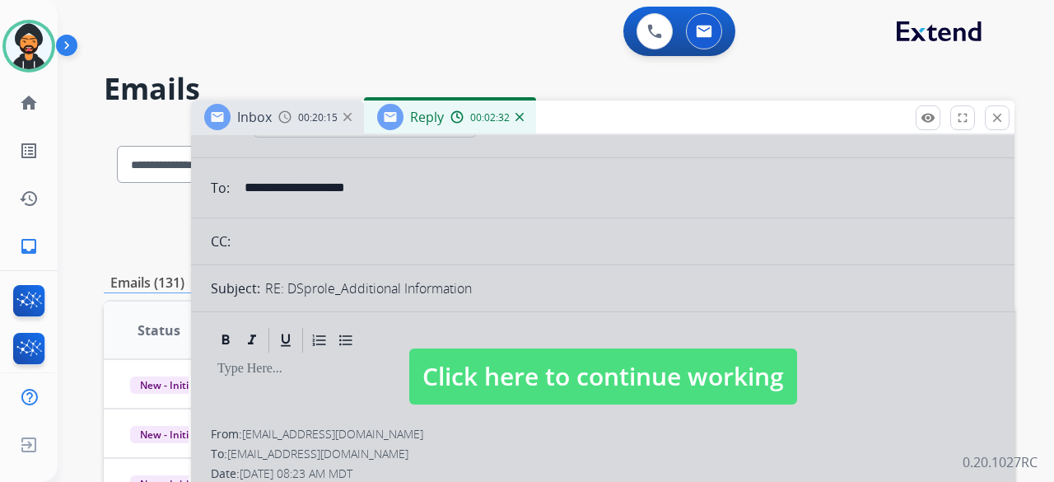
click at [547, 370] on span "Click here to continue working" at bounding box center [603, 376] width 388 height 56
select select
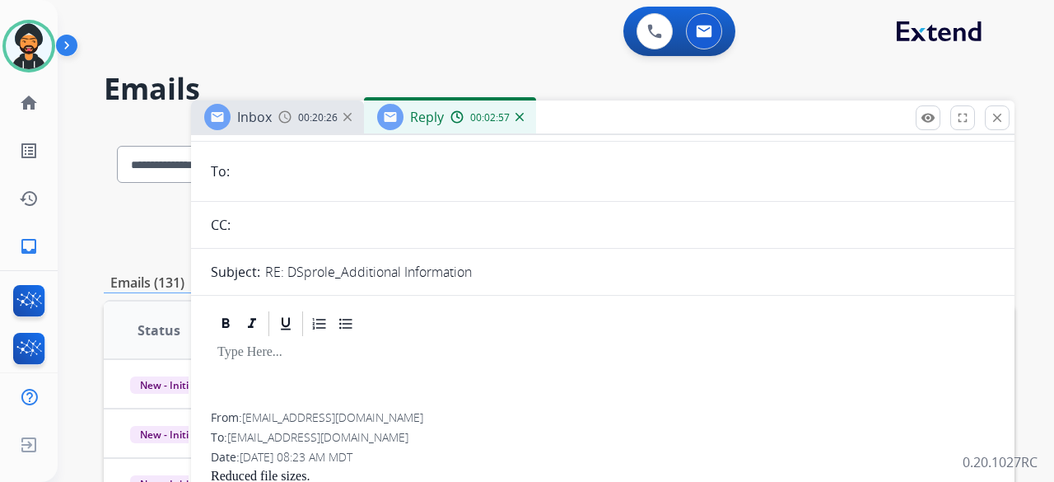
scroll to position [0, 0]
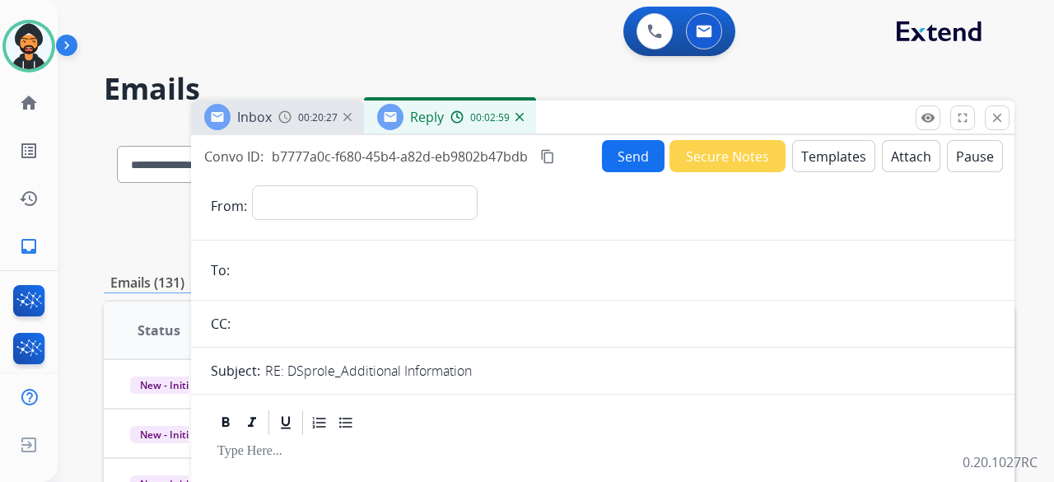
click at [826, 147] on button "Templates" at bounding box center [833, 156] width 83 height 32
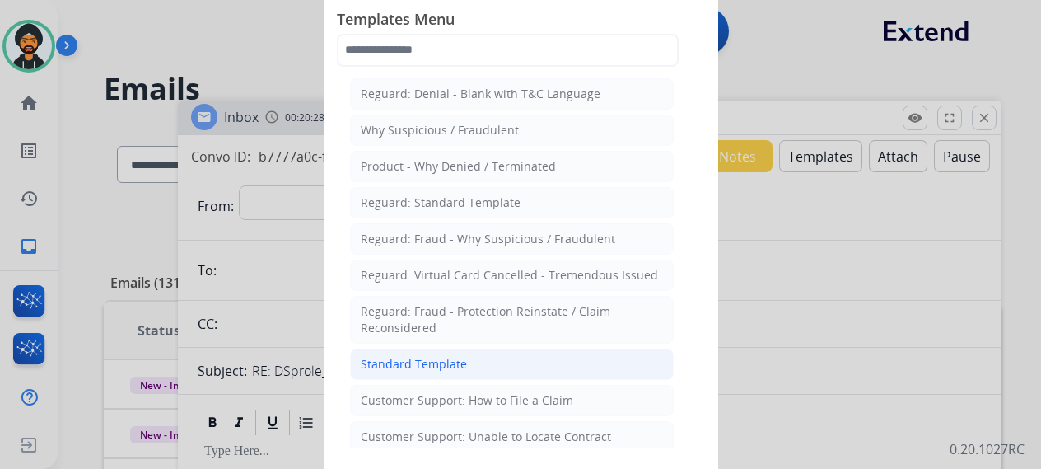
click at [427, 356] on div "Standard Template" at bounding box center [414, 364] width 106 height 16
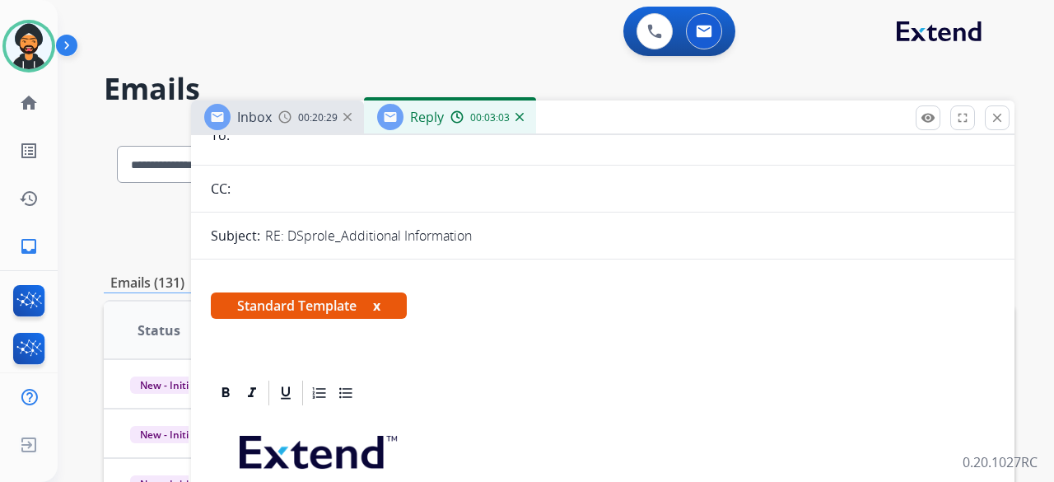
scroll to position [330, 0]
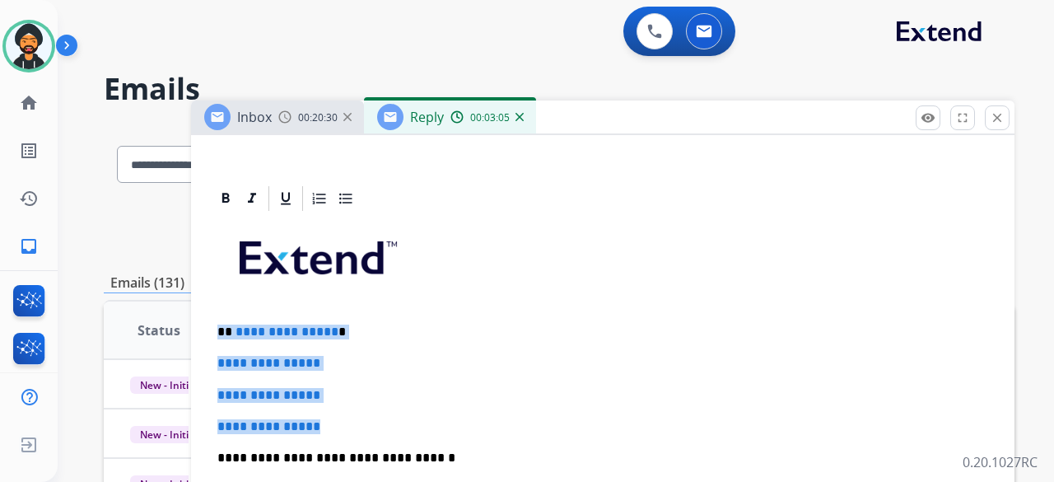
drag, startPoint x: 336, startPoint y: 418, endPoint x: 213, endPoint y: 325, distance: 154.7
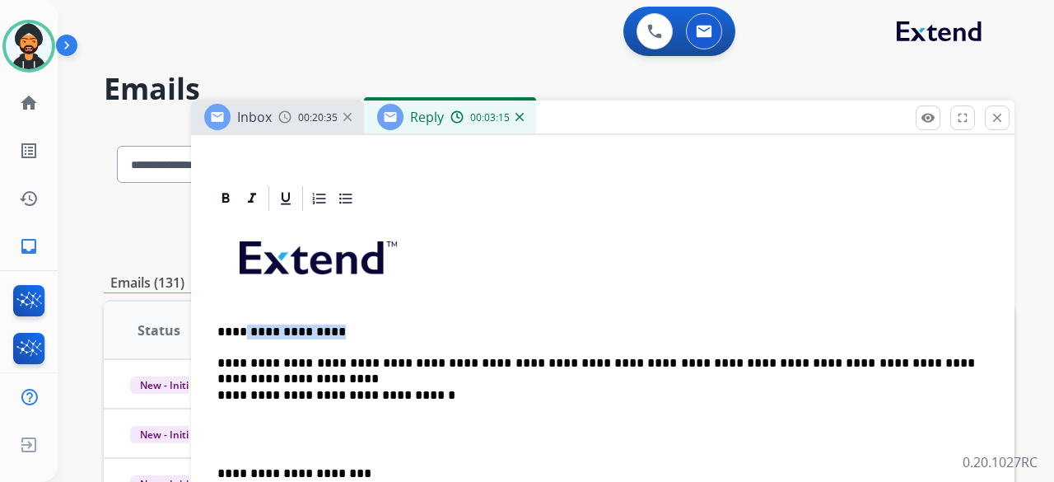
drag, startPoint x: 330, startPoint y: 327, endPoint x: 237, endPoint y: 312, distance: 94.3
click at [237, 313] on div "**********" at bounding box center [603, 464] width 784 height 503
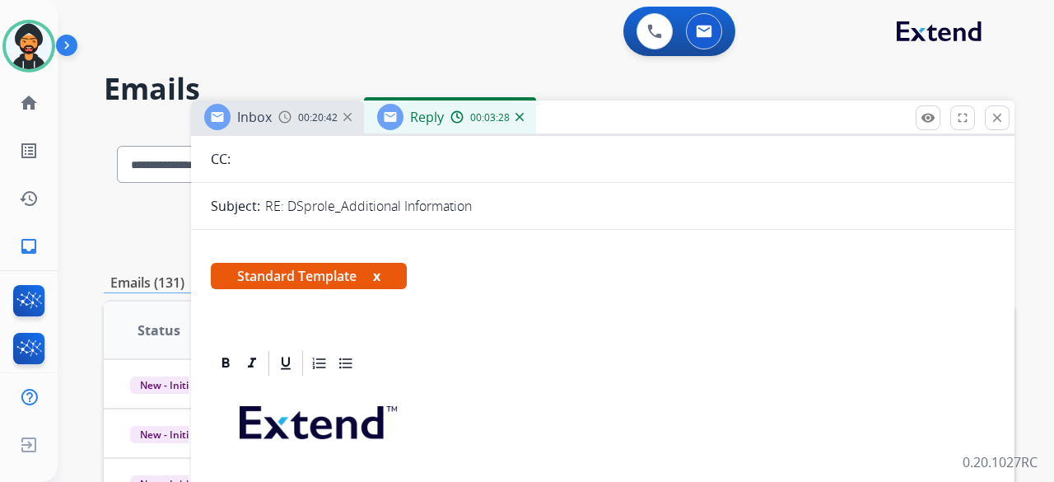
scroll to position [0, 0]
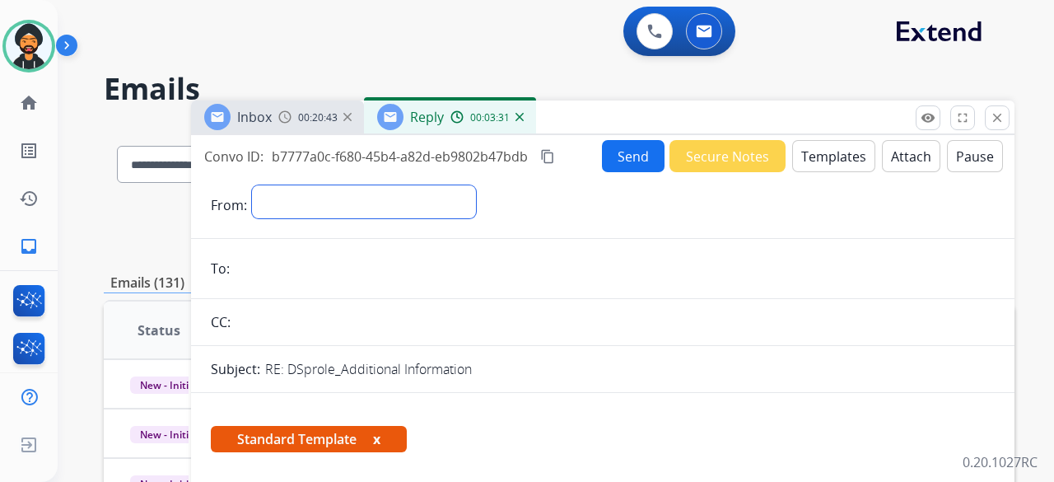
click at [396, 203] on select "**********" at bounding box center [364, 201] width 224 height 33
select select "**********"
click at [252, 185] on select "**********" at bounding box center [364, 201] width 224 height 33
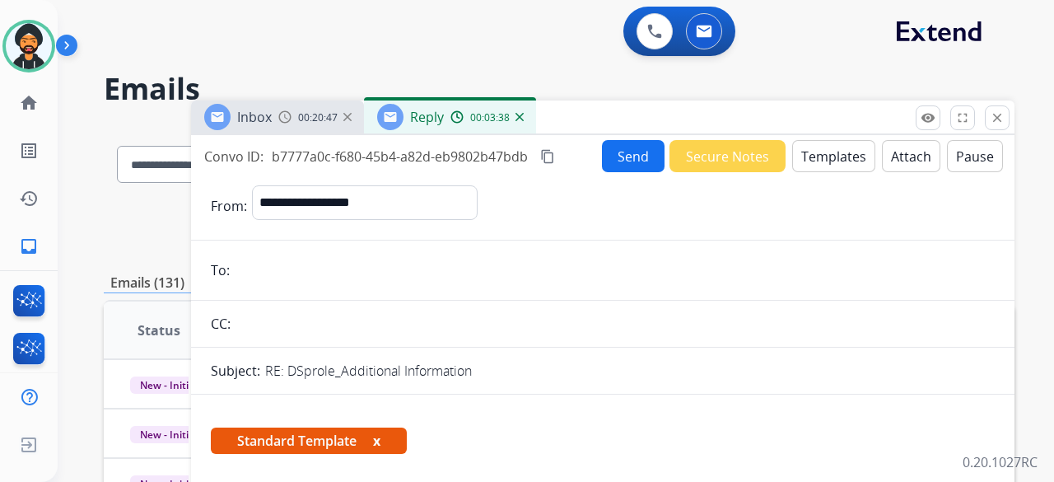
click at [306, 284] on input "email" at bounding box center [615, 270] width 760 height 33
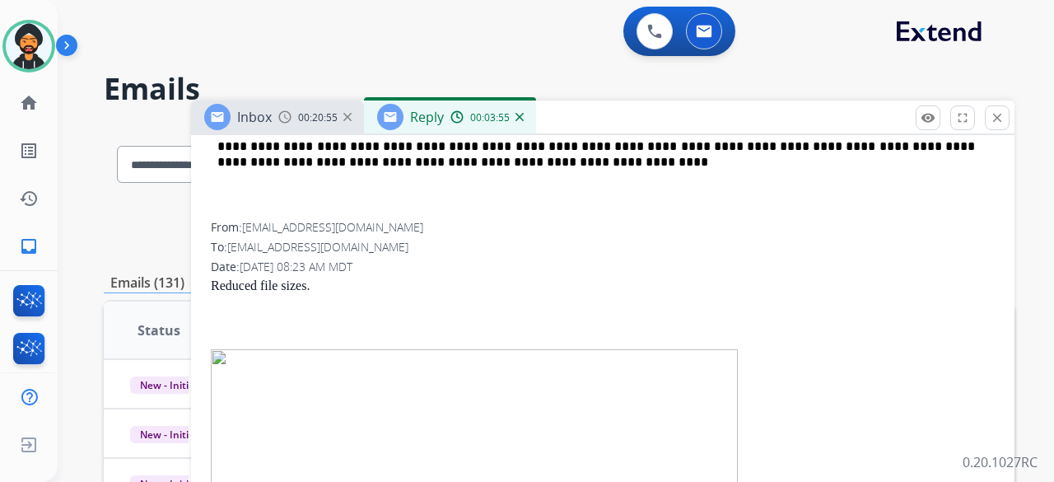
scroll to position [827, 0]
drag, startPoint x: 248, startPoint y: 223, endPoint x: 365, endPoint y: 227, distance: 117.1
click at [365, 227] on span "[EMAIL_ADDRESS][DOMAIN_NAME]" at bounding box center [332, 227] width 181 height 16
copy span "[EMAIL_ADDRESS][DOMAIN_NAME]"
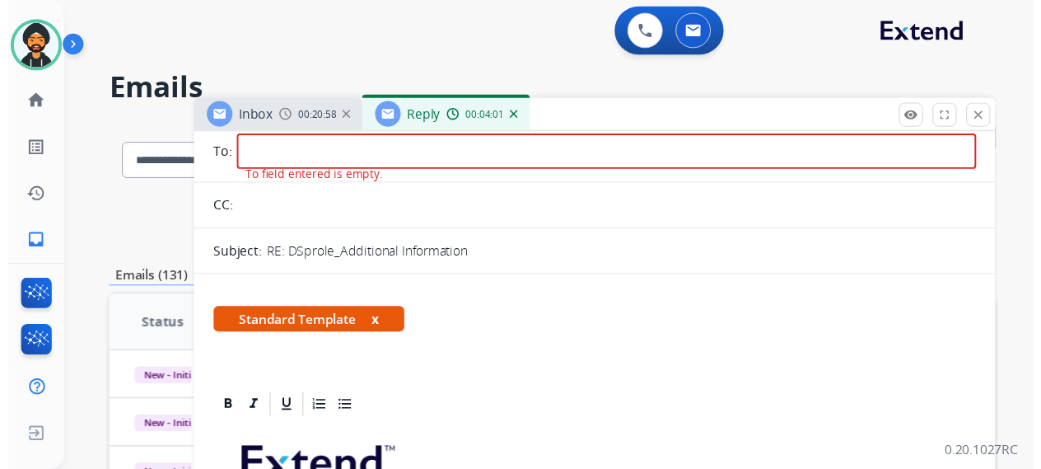
scroll to position [0, 0]
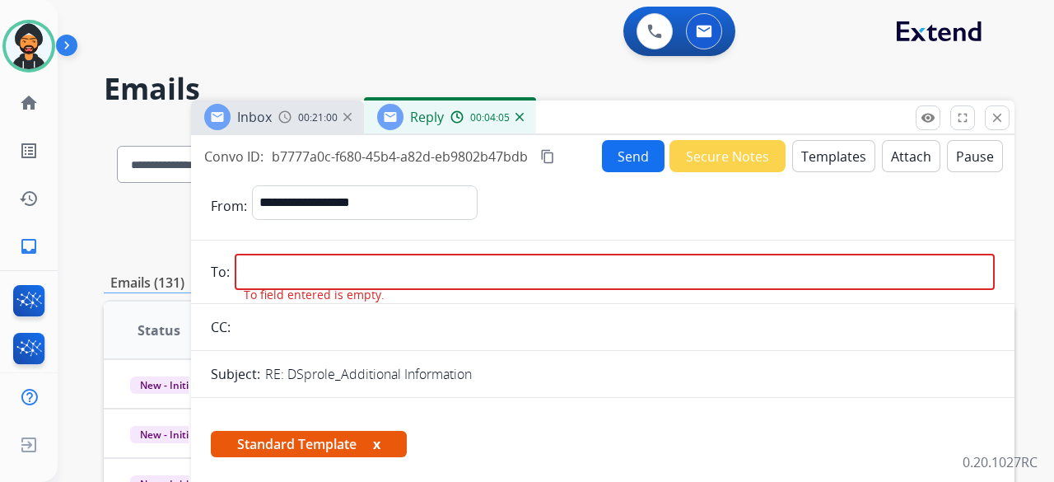
paste input "**********"
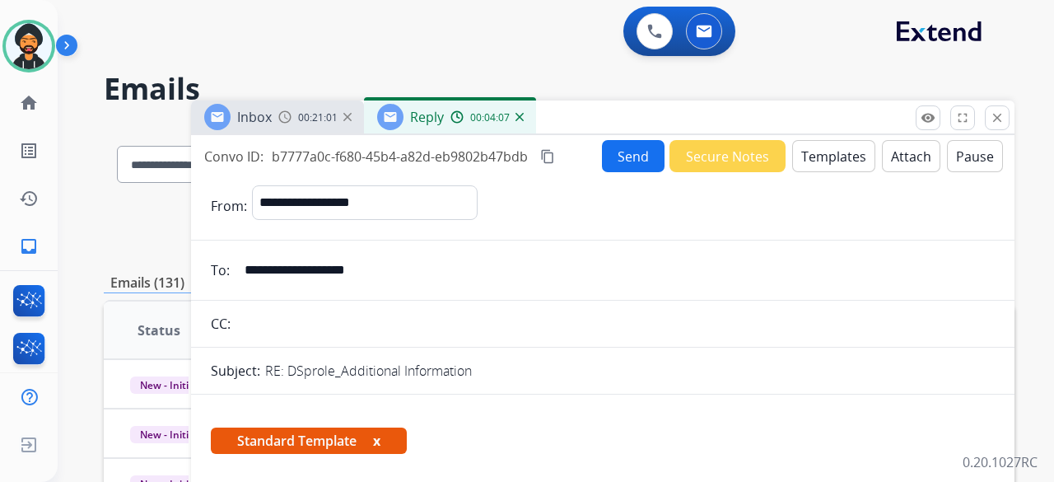
type input "**********"
click at [628, 152] on button "Send" at bounding box center [633, 156] width 63 height 32
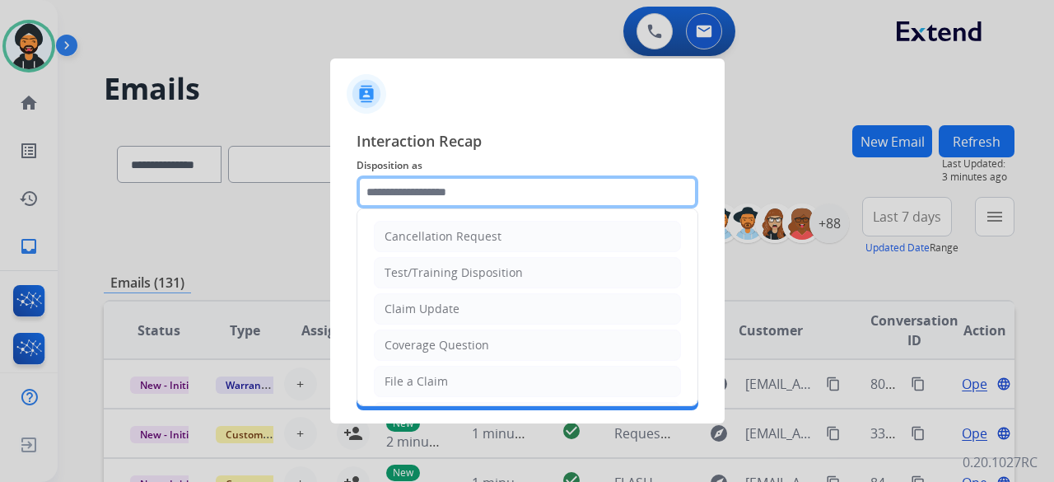
click at [440, 186] on input "text" at bounding box center [528, 191] width 342 height 33
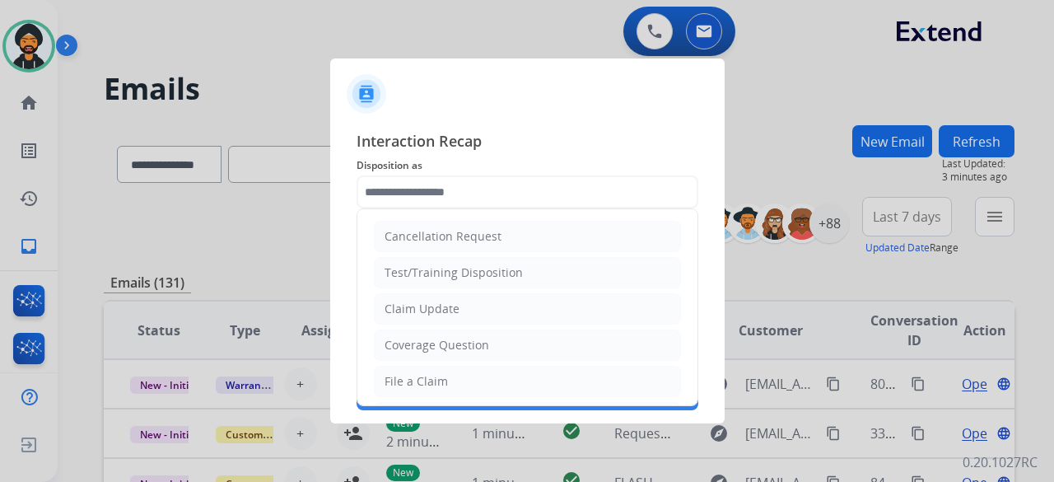
click at [469, 306] on li "Claim Update" at bounding box center [527, 308] width 307 height 31
type input "**********"
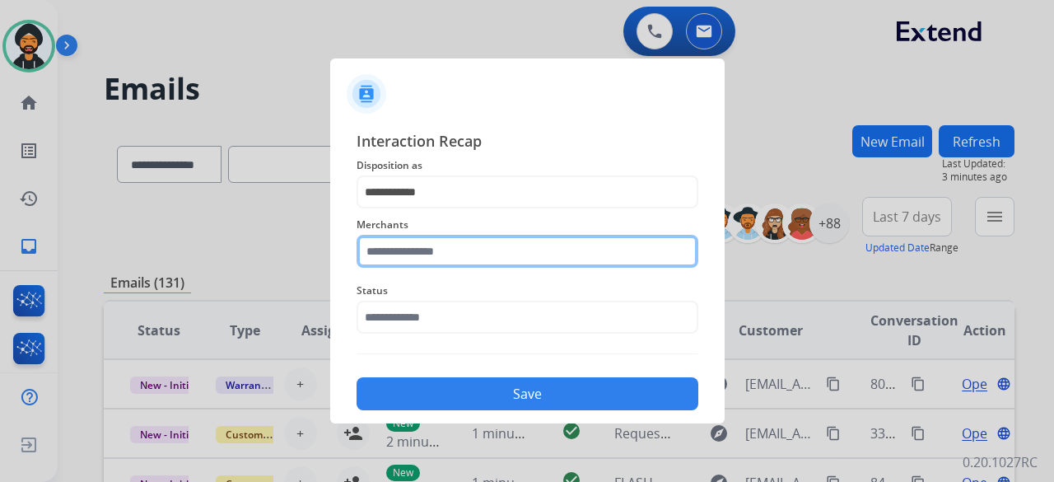
click at [418, 257] on input "text" at bounding box center [528, 251] width 342 height 33
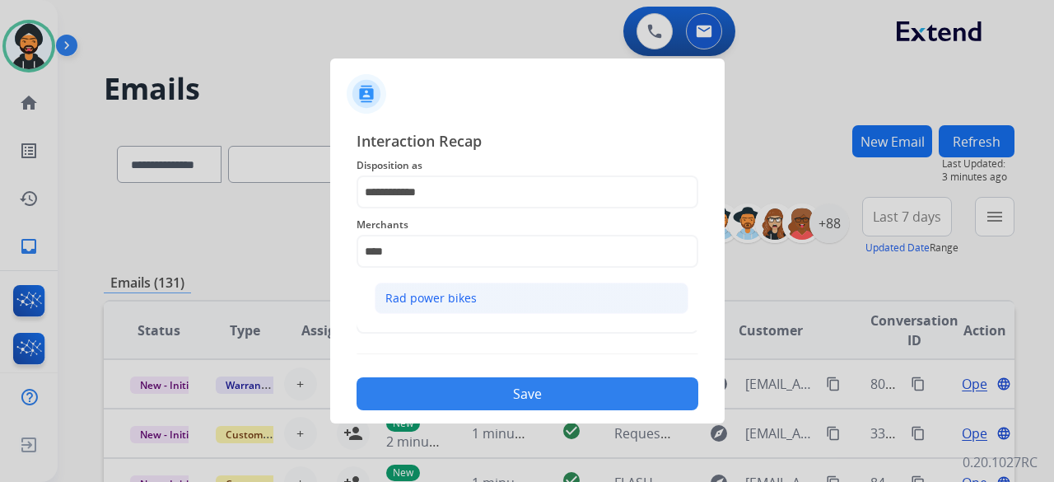
drag, startPoint x: 456, startPoint y: 315, endPoint x: 452, endPoint y: 302, distance: 12.8
click at [455, 311] on ul "Rad power bikes" at bounding box center [532, 302] width 324 height 56
click at [452, 302] on div "Rad power bikes" at bounding box center [431, 298] width 91 height 16
type input "**********"
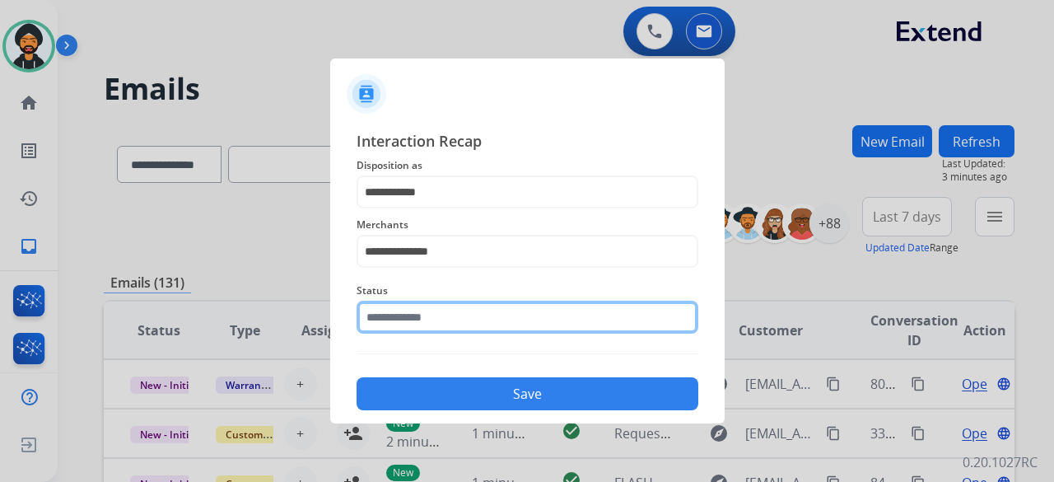
click at [427, 307] on input "text" at bounding box center [528, 317] width 342 height 33
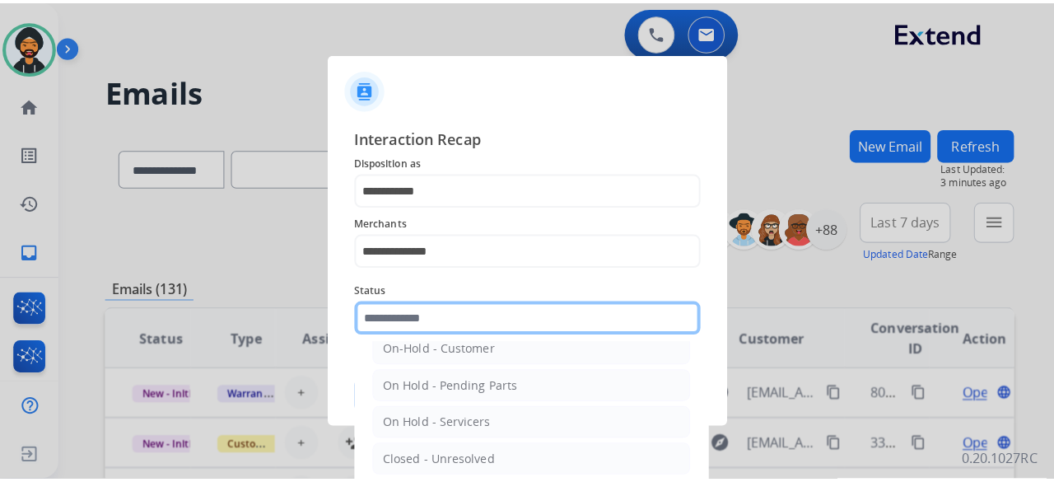
scroll to position [94, 0]
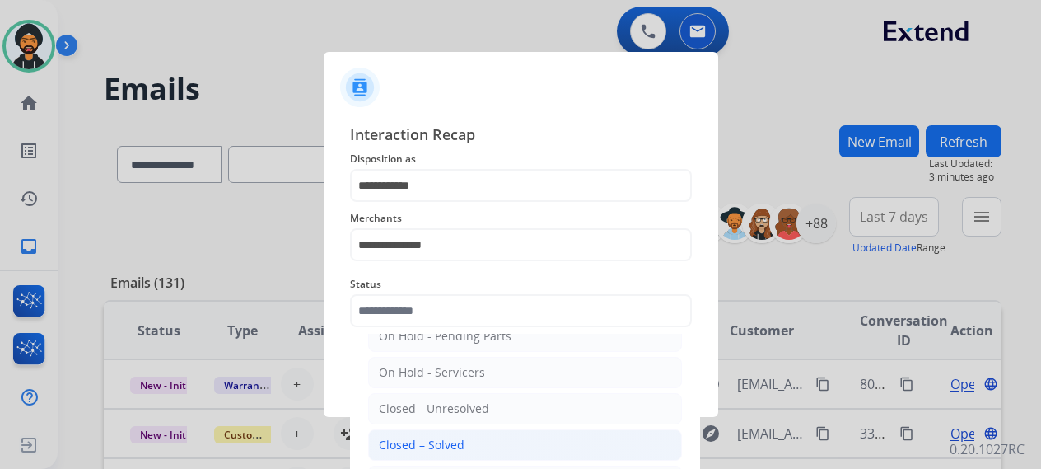
click at [433, 439] on div "Closed – Solved" at bounding box center [422, 445] width 86 height 16
type input "**********"
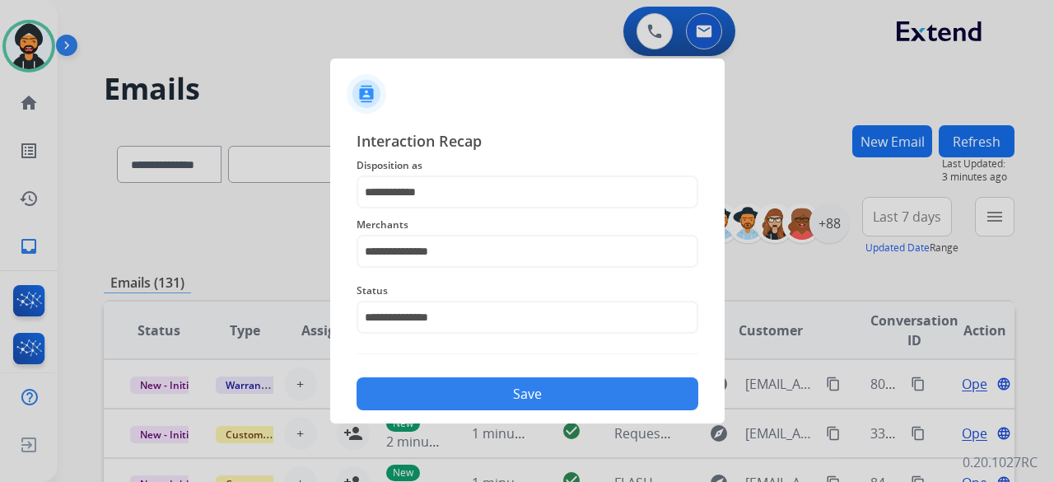
click at [455, 395] on button "Save" at bounding box center [528, 393] width 342 height 33
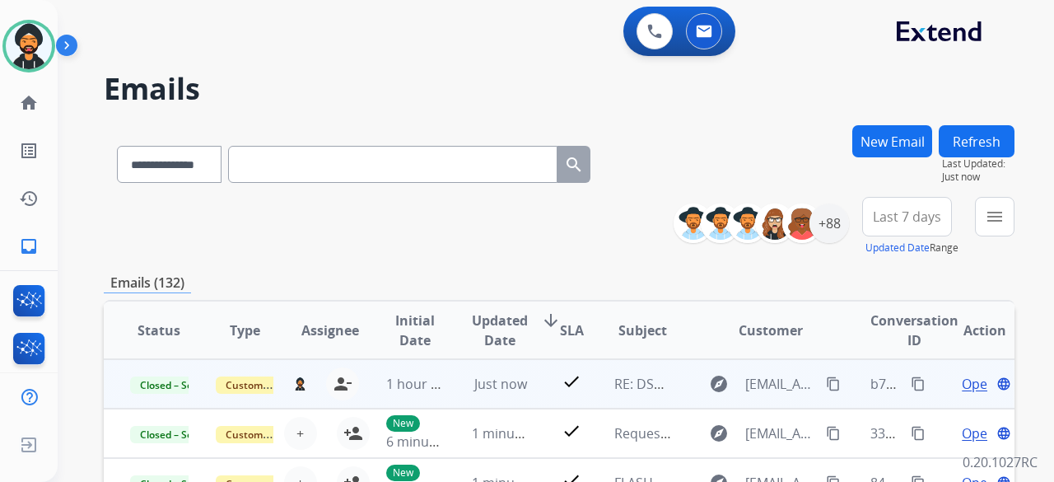
click at [911, 382] on mat-icon "content_copy" at bounding box center [918, 383] width 15 height 15
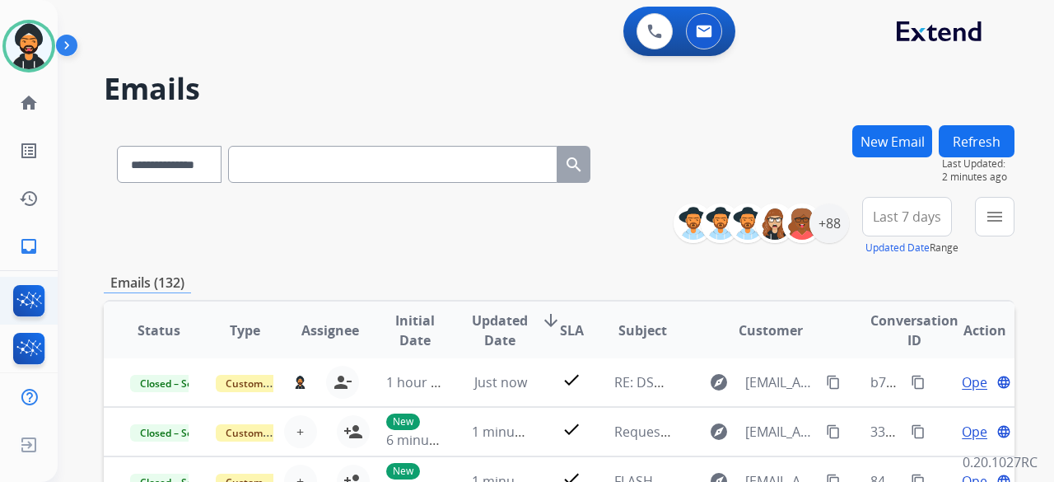
scroll to position [0, 0]
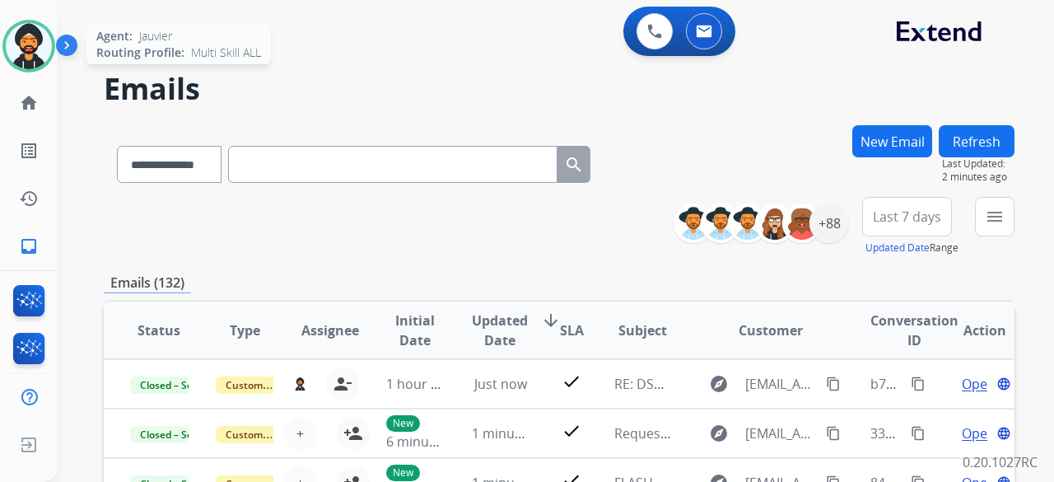
click at [35, 44] on img at bounding box center [29, 46] width 46 height 46
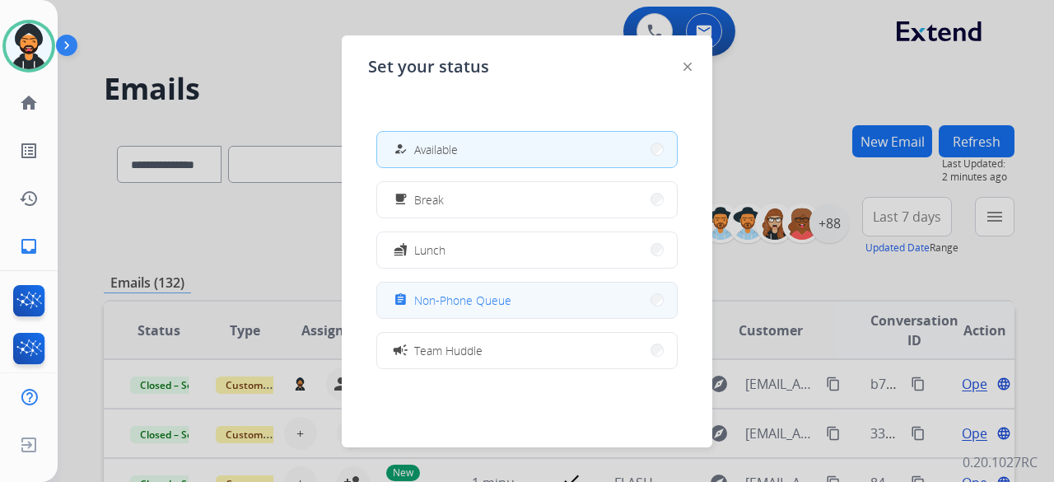
click at [474, 307] on span "Non-Phone Queue" at bounding box center [462, 300] width 97 height 17
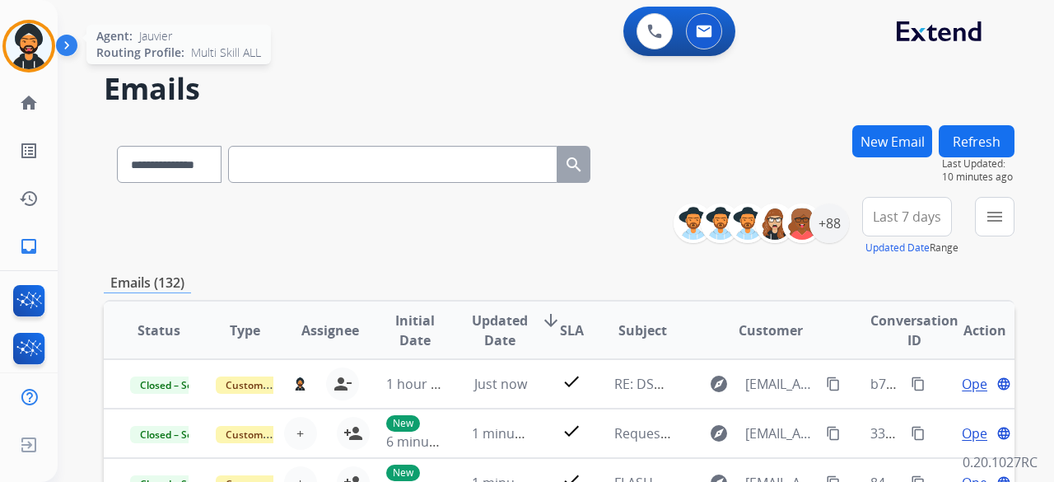
click at [29, 27] on img at bounding box center [29, 46] width 46 height 46
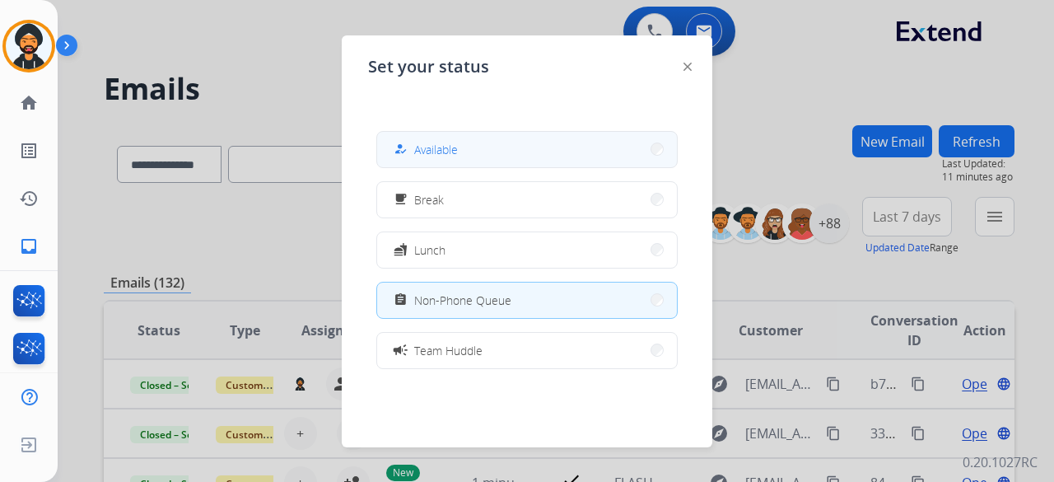
click at [423, 156] on span "Available" at bounding box center [436, 149] width 44 height 17
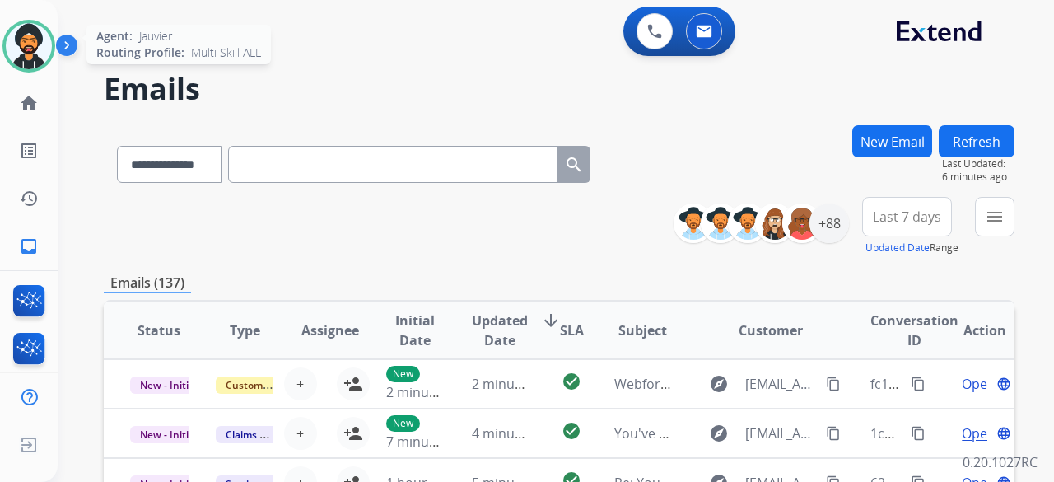
click at [33, 46] on img at bounding box center [29, 46] width 46 height 46
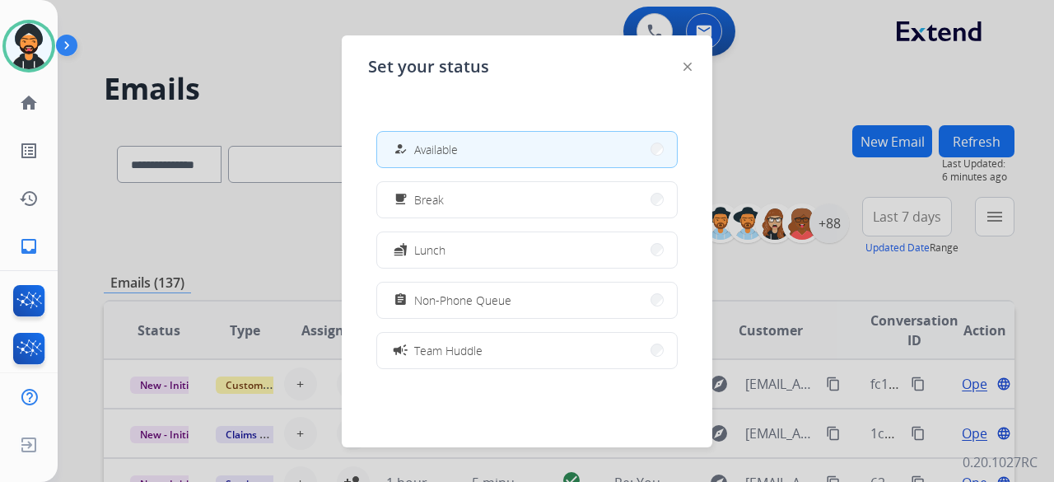
click at [474, 158] on button "how_to_reg Available" at bounding box center [527, 149] width 300 height 35
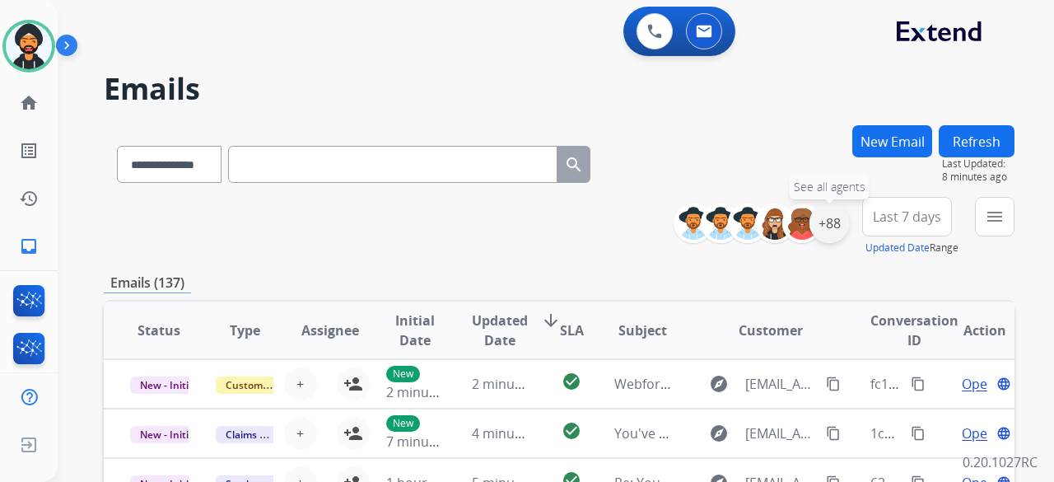
click at [829, 222] on div "+88" at bounding box center [830, 223] width 40 height 40
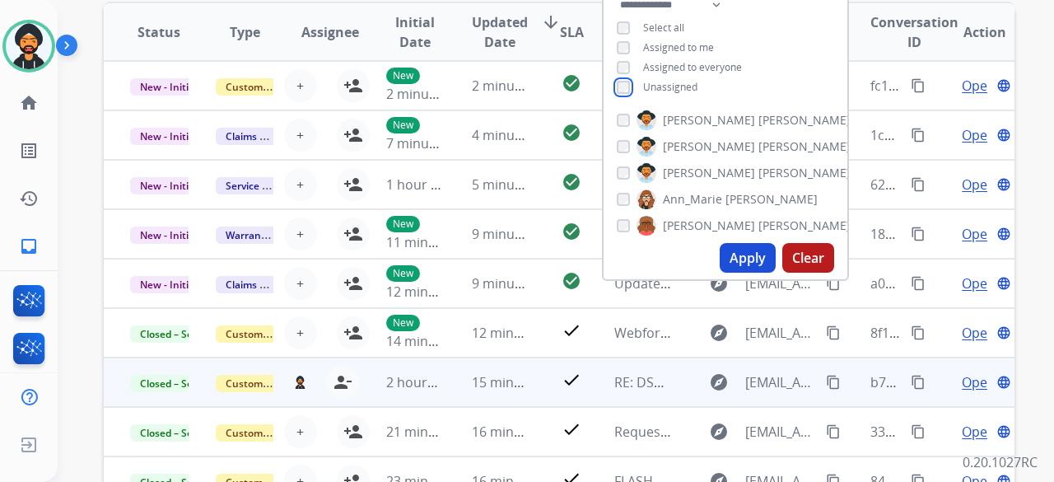
scroll to position [330, 0]
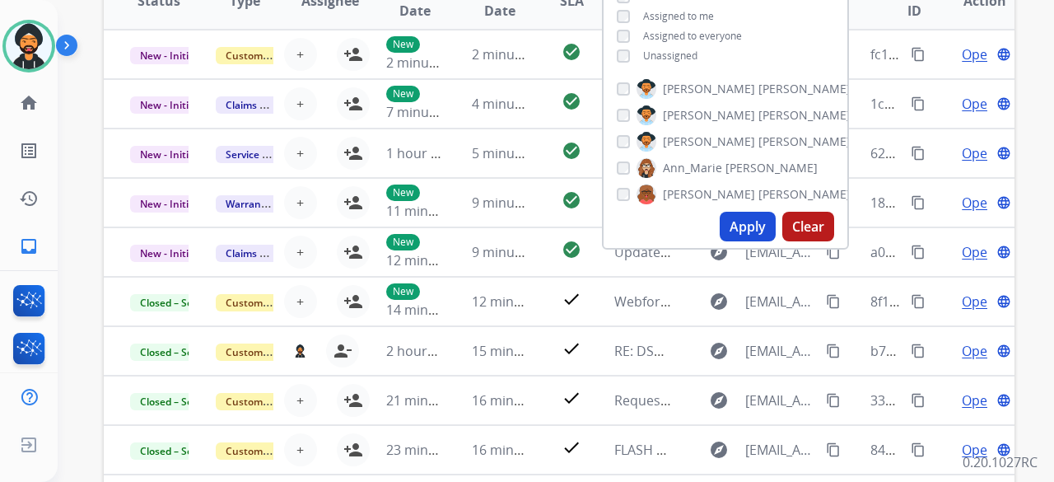
click at [731, 224] on button "Apply" at bounding box center [748, 227] width 56 height 30
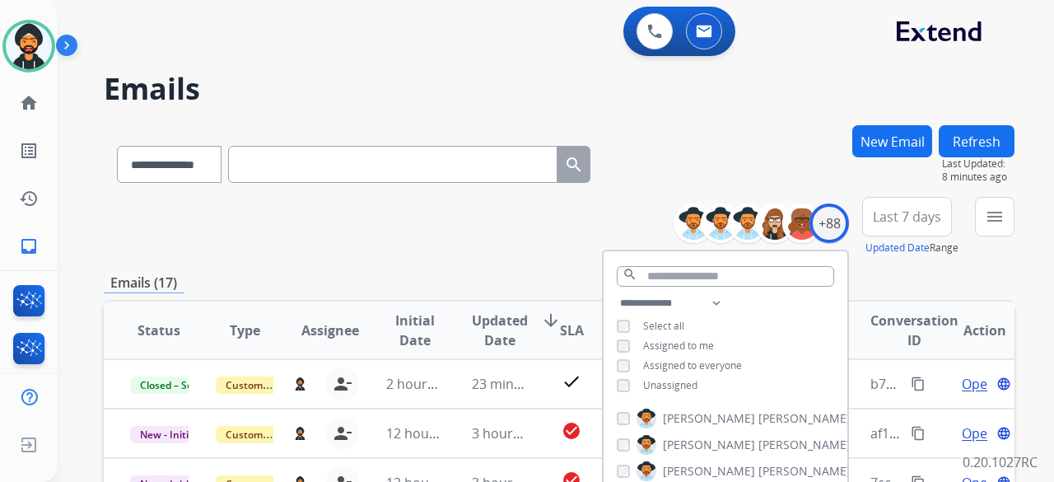
click at [305, 235] on div "**********" at bounding box center [559, 226] width 911 height 59
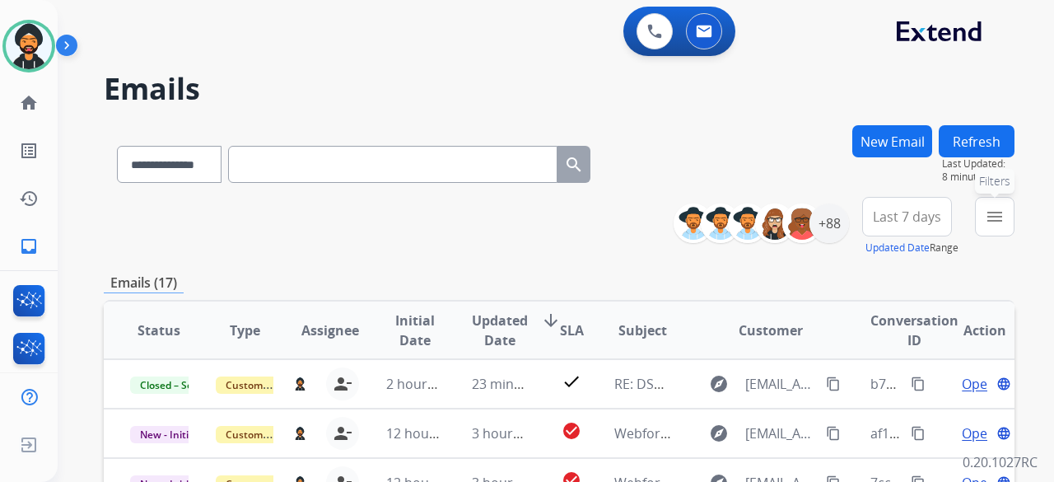
click at [997, 222] on mat-icon "menu" at bounding box center [995, 217] width 20 height 20
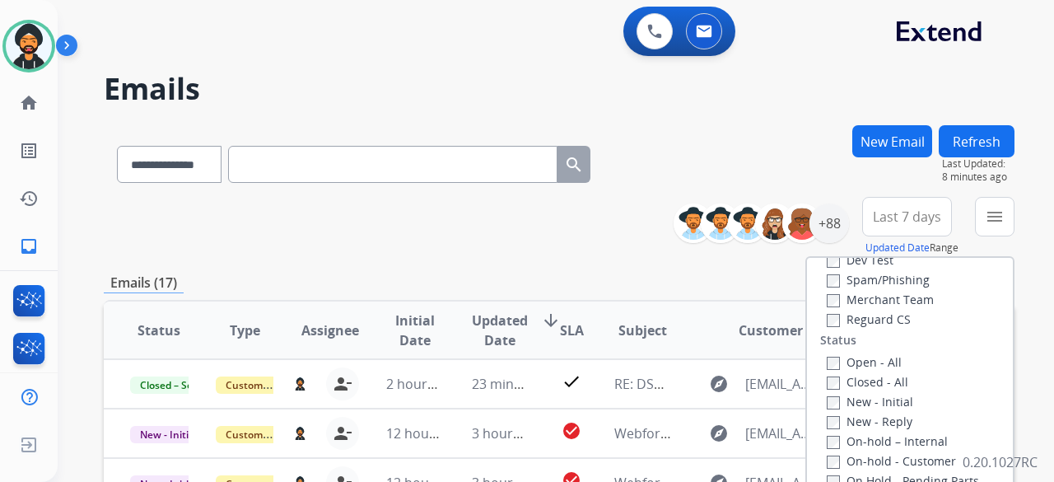
scroll to position [330, 0]
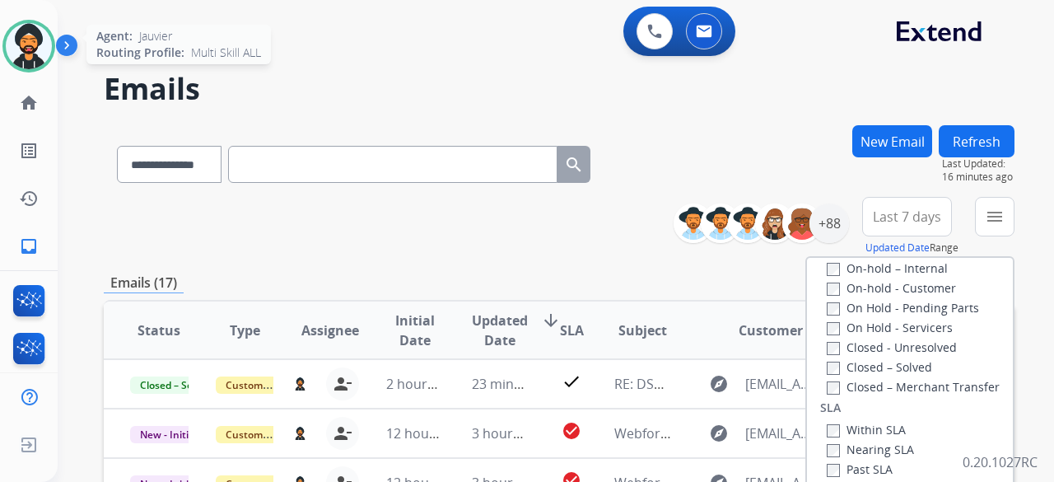
click at [19, 27] on img at bounding box center [29, 46] width 46 height 46
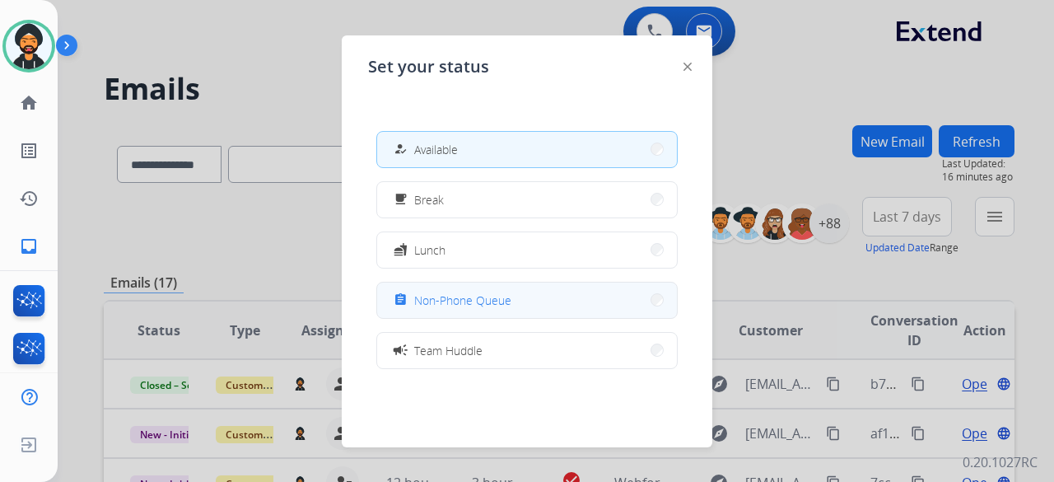
click at [507, 291] on div "assignment Non-Phone Queue" at bounding box center [450, 300] width 121 height 20
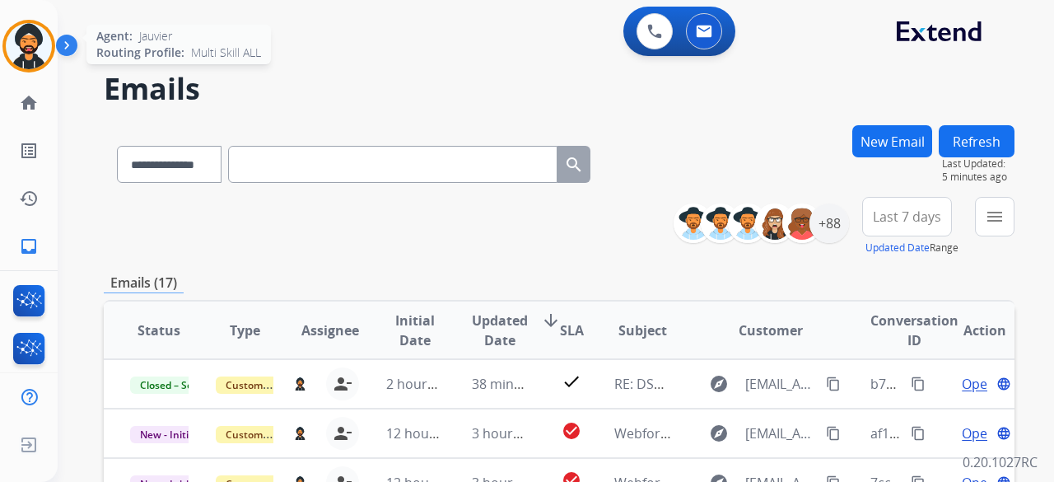
click at [28, 35] on img at bounding box center [29, 46] width 46 height 46
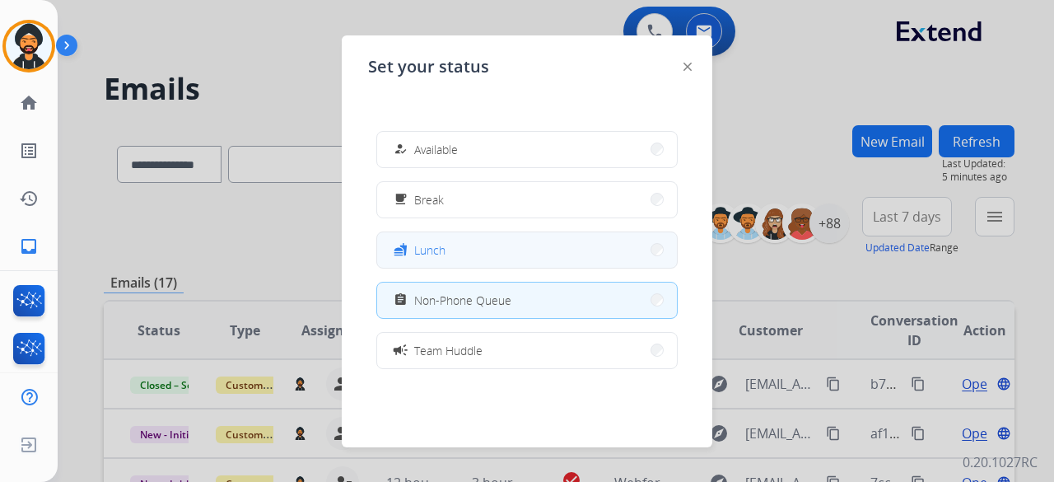
click at [503, 245] on button "fastfood Lunch" at bounding box center [527, 249] width 300 height 35
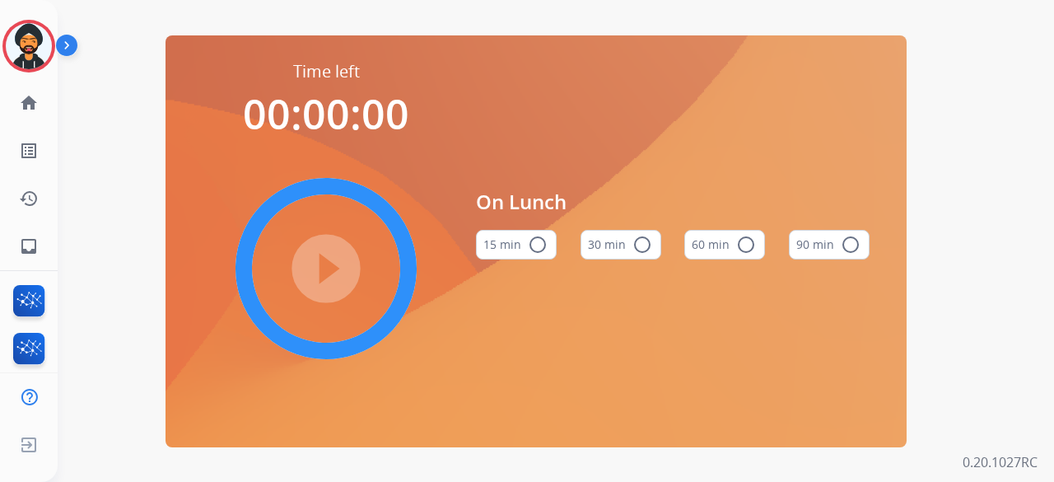
click at [715, 245] on button "60 min radio_button_unchecked" at bounding box center [725, 245] width 81 height 30
click at [803, 241] on button "90 min radio_button_unchecked" at bounding box center [829, 245] width 81 height 30
